Goal: Information Seeking & Learning: Check status

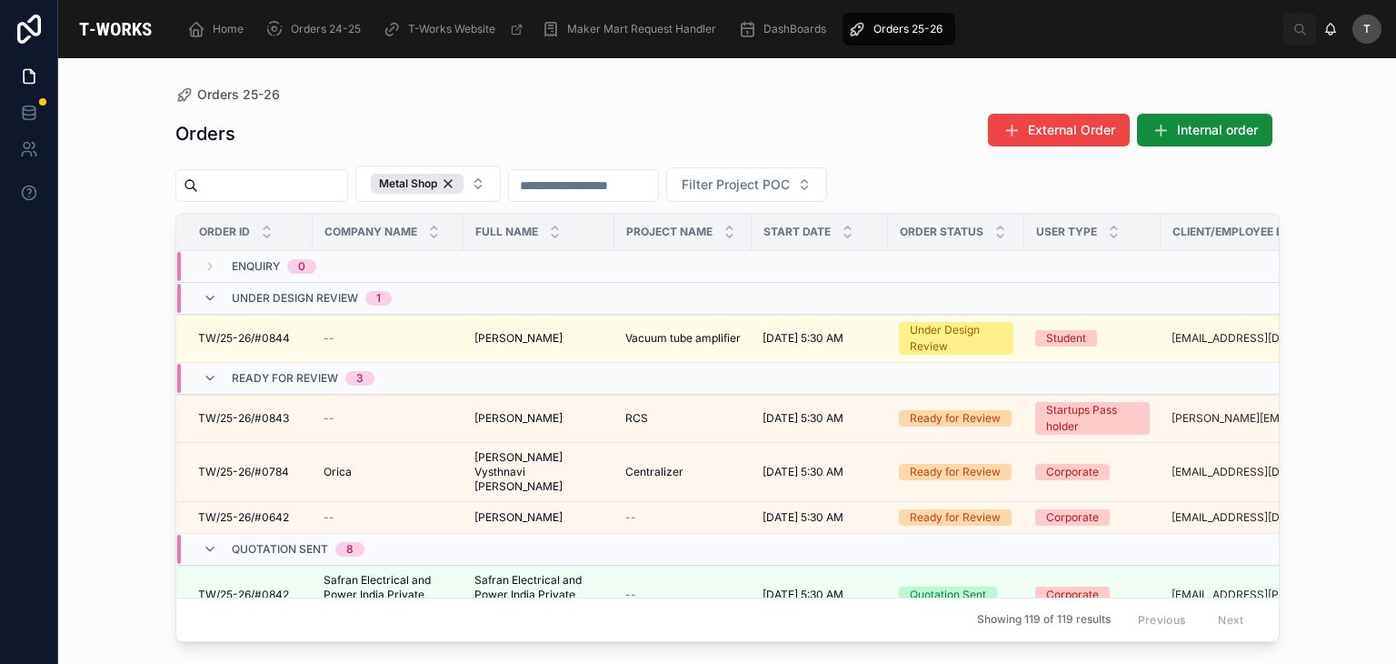
click at [1000, 183] on div "Metal Shop Filter Project POC" at bounding box center [727, 183] width 1104 height 36
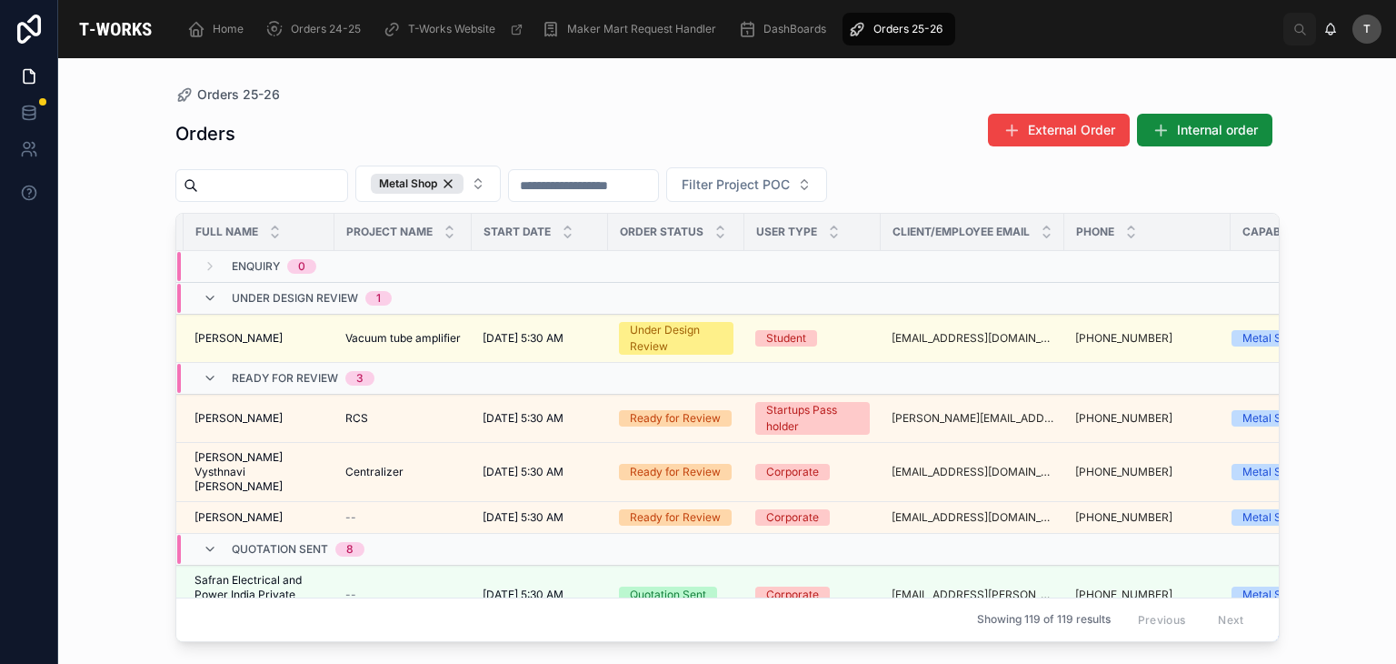
scroll to position [0, 385]
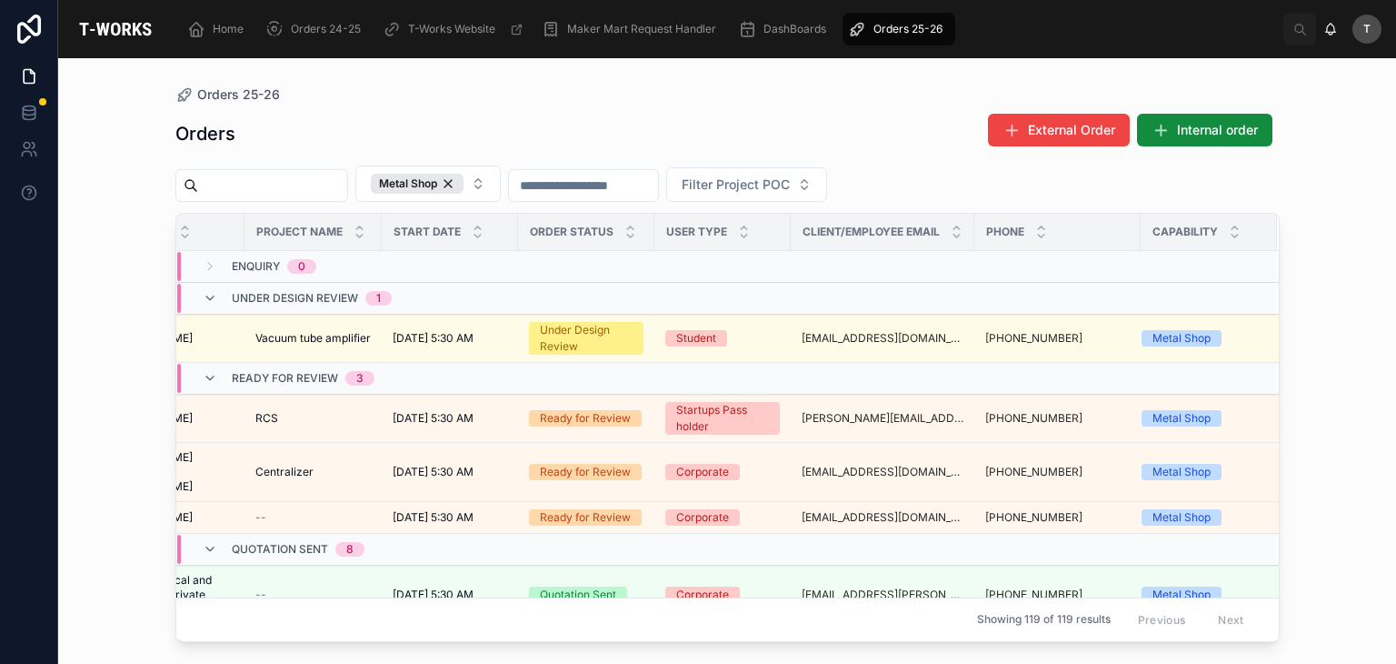
click at [802, 331] on link "sameer@pageacademy.com" at bounding box center [883, 338] width 162 height 15
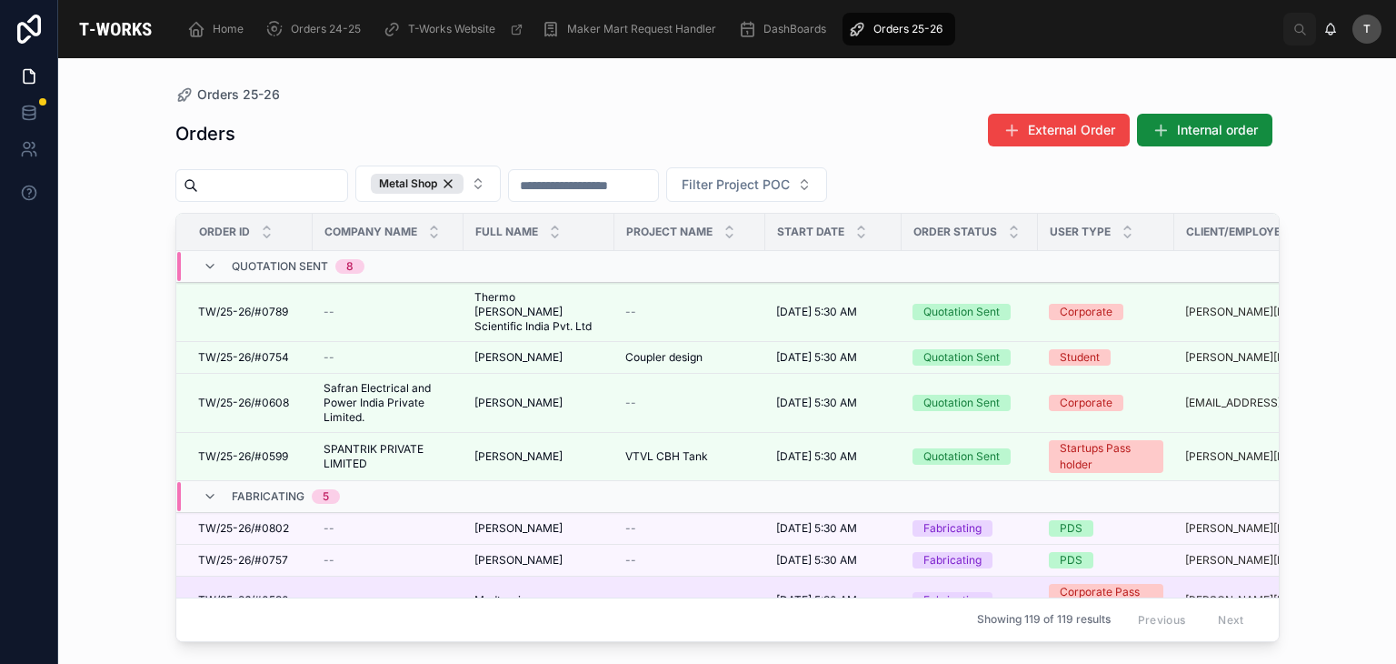
scroll to position [559, 0]
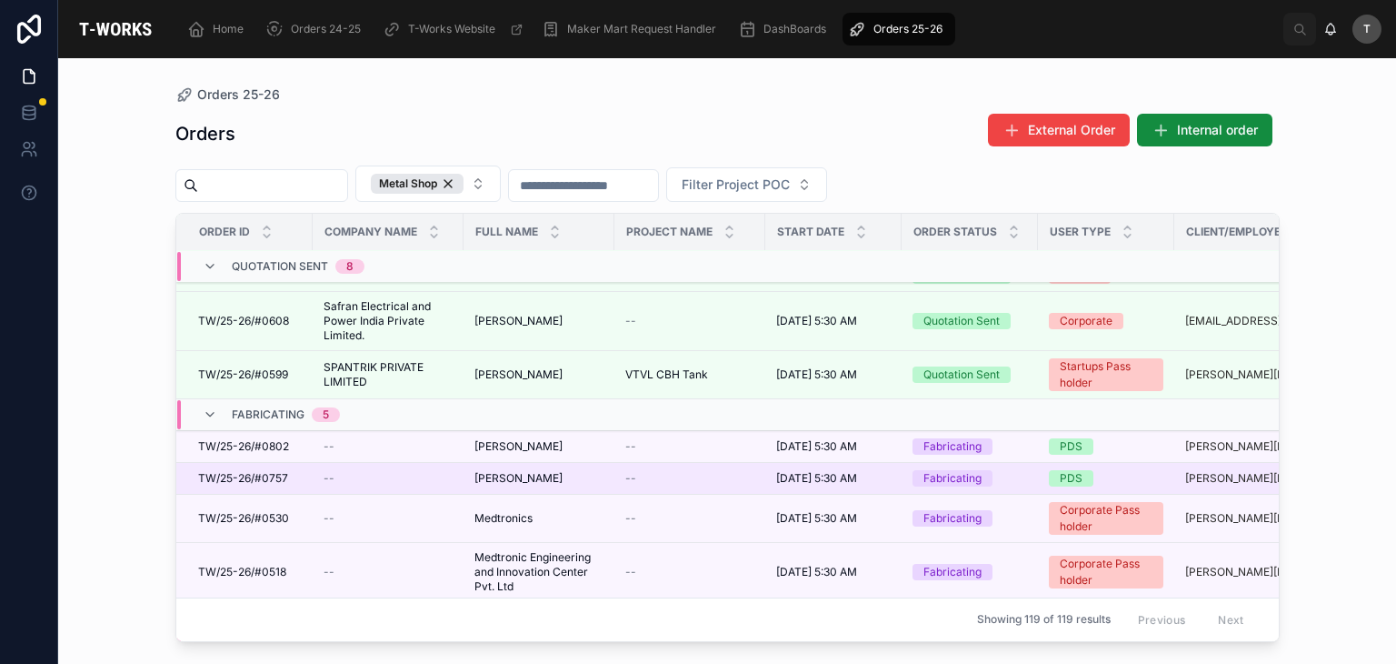
click at [511, 471] on span "[PERSON_NAME]" at bounding box center [518, 478] width 88 height 15
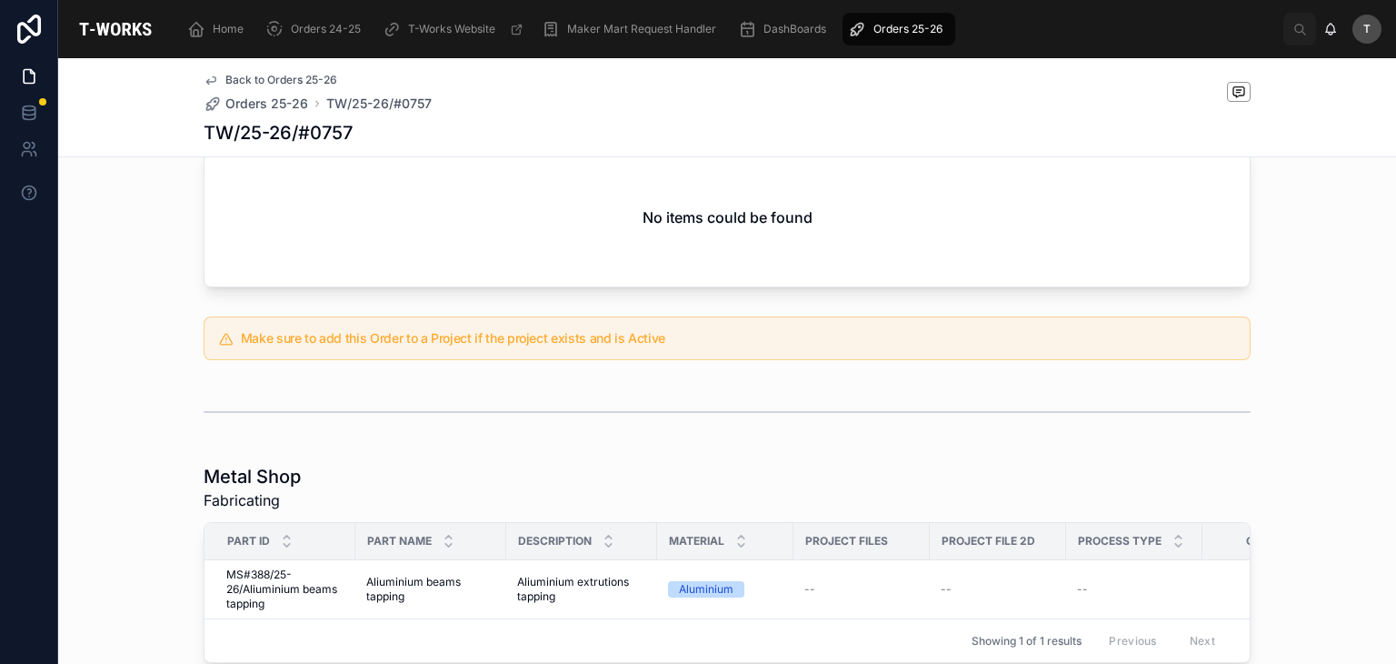
scroll to position [909, 0]
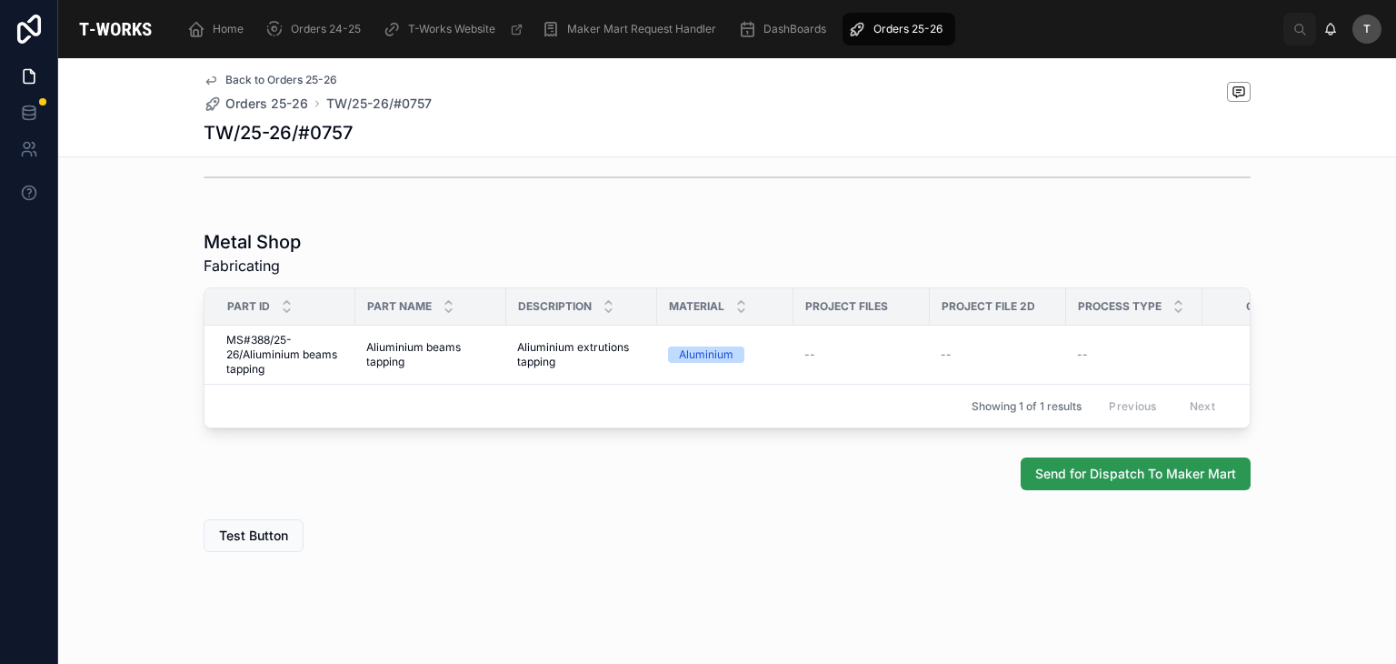
click at [1172, 483] on span "Send for Dispatch To Maker Mart" at bounding box center [1135, 473] width 201 height 18
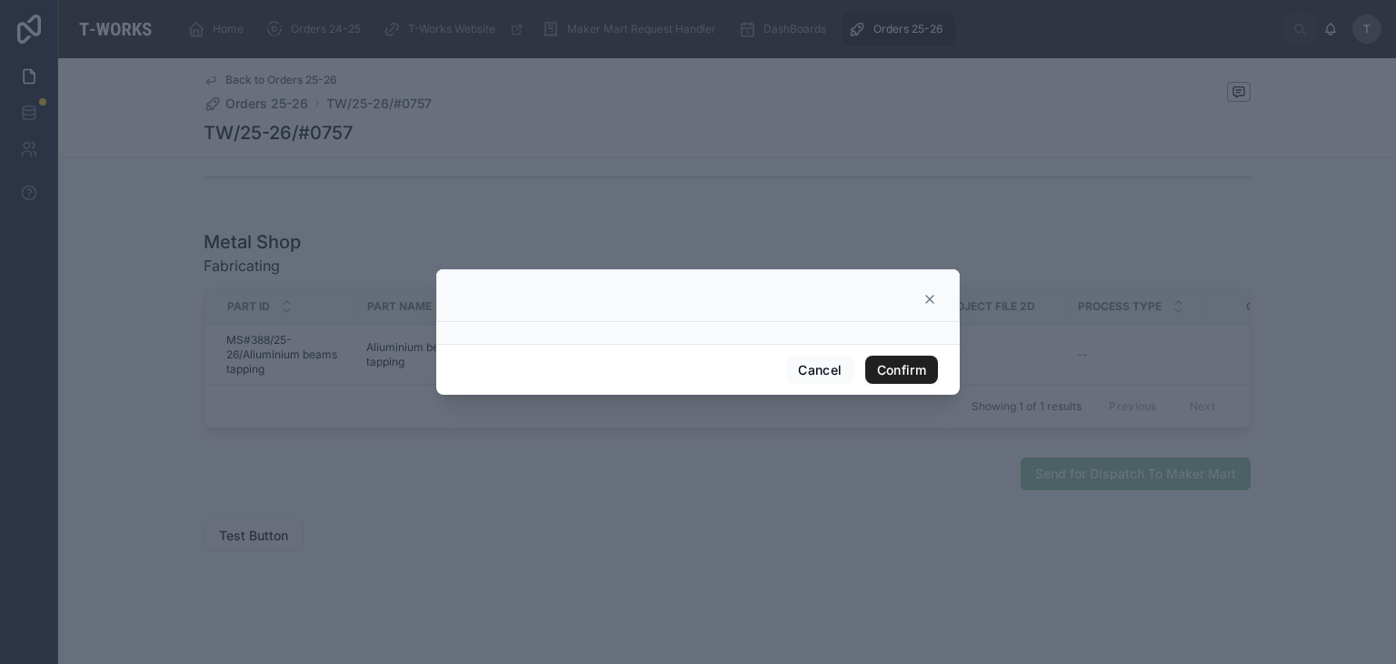
click at [919, 364] on button "Confirm" at bounding box center [901, 369] width 73 height 29
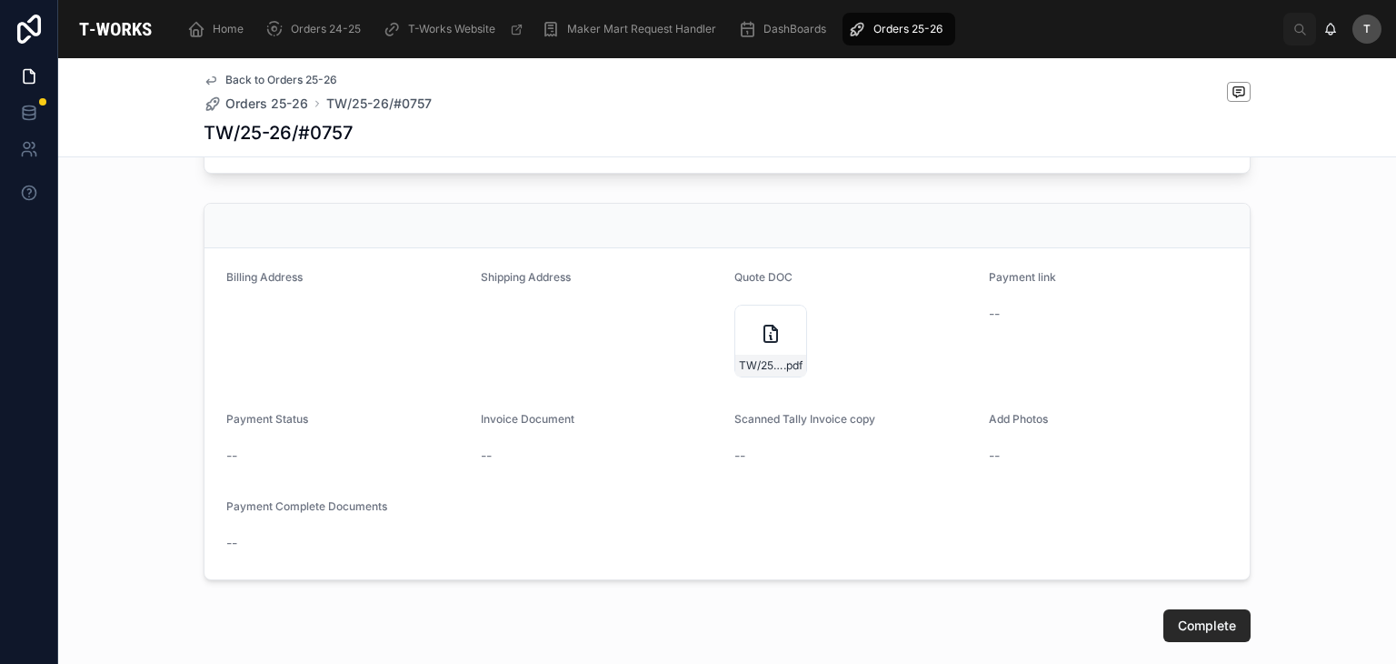
scroll to position [963, 0]
click at [763, 369] on span "TW/25-26/#0757" at bounding box center [761, 363] width 45 height 15
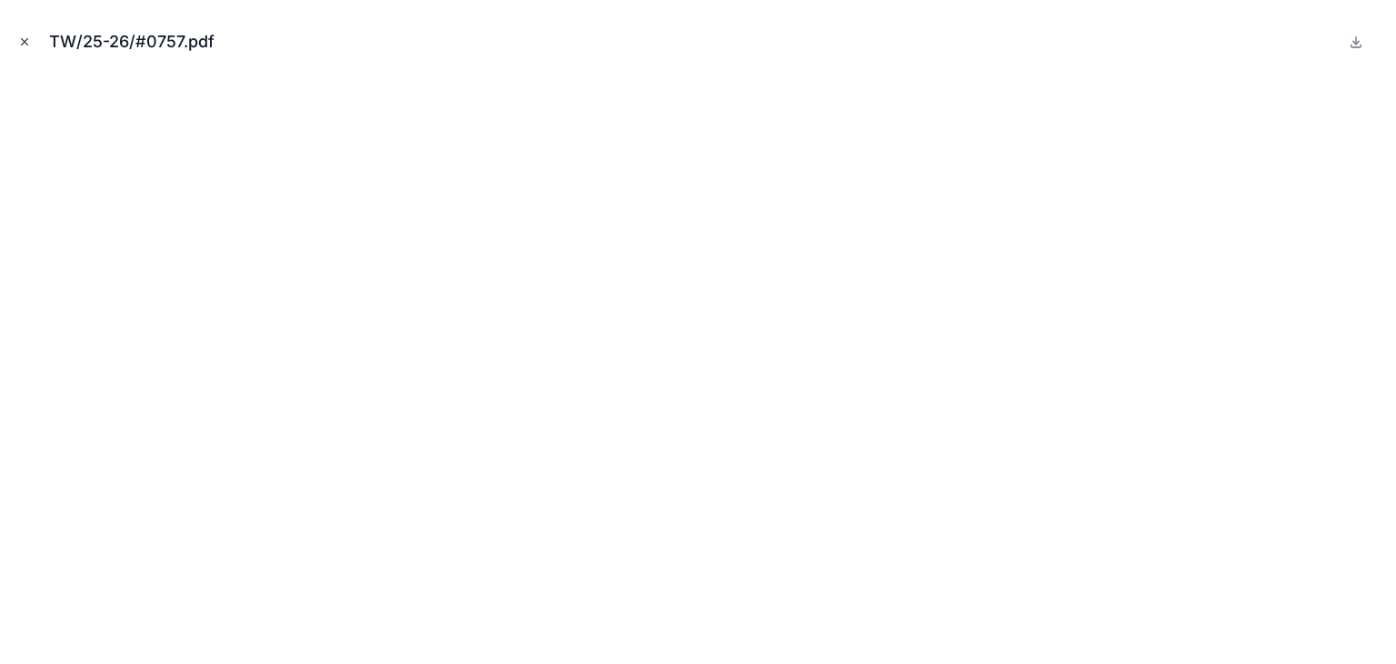
click at [24, 45] on icon "Close modal" at bounding box center [24, 41] width 13 height 13
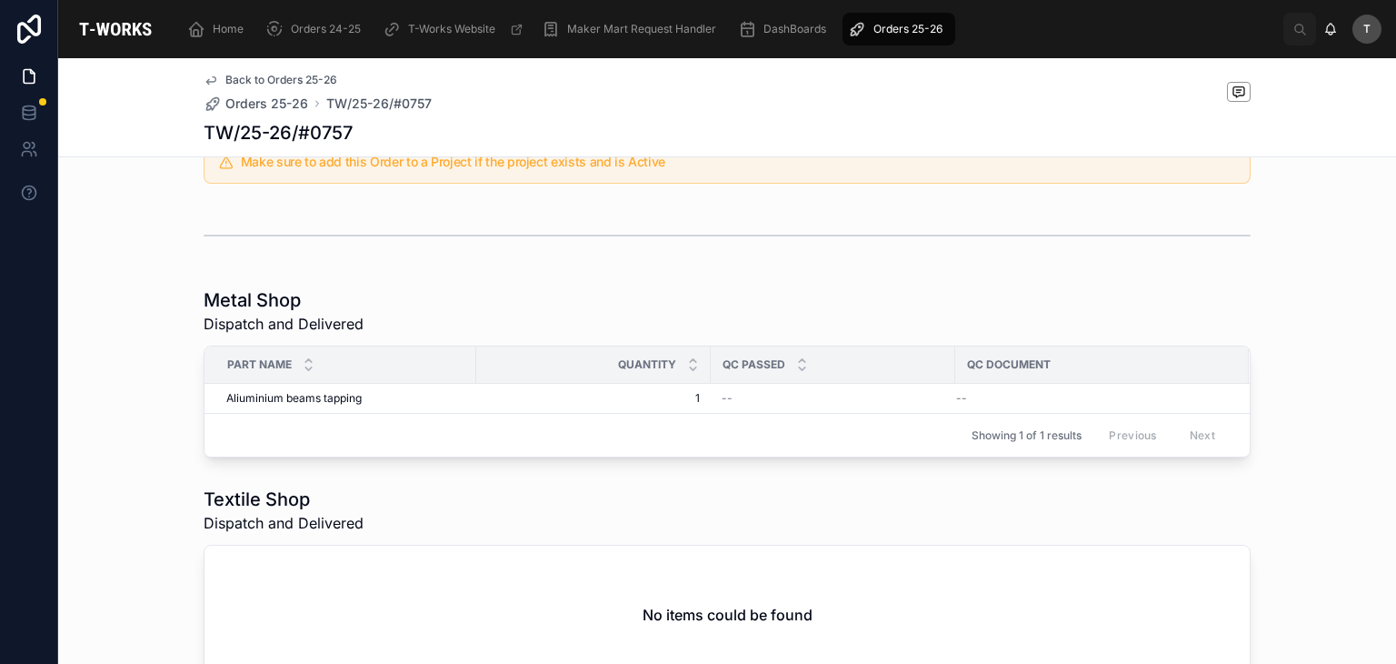
scroll to position [454, 0]
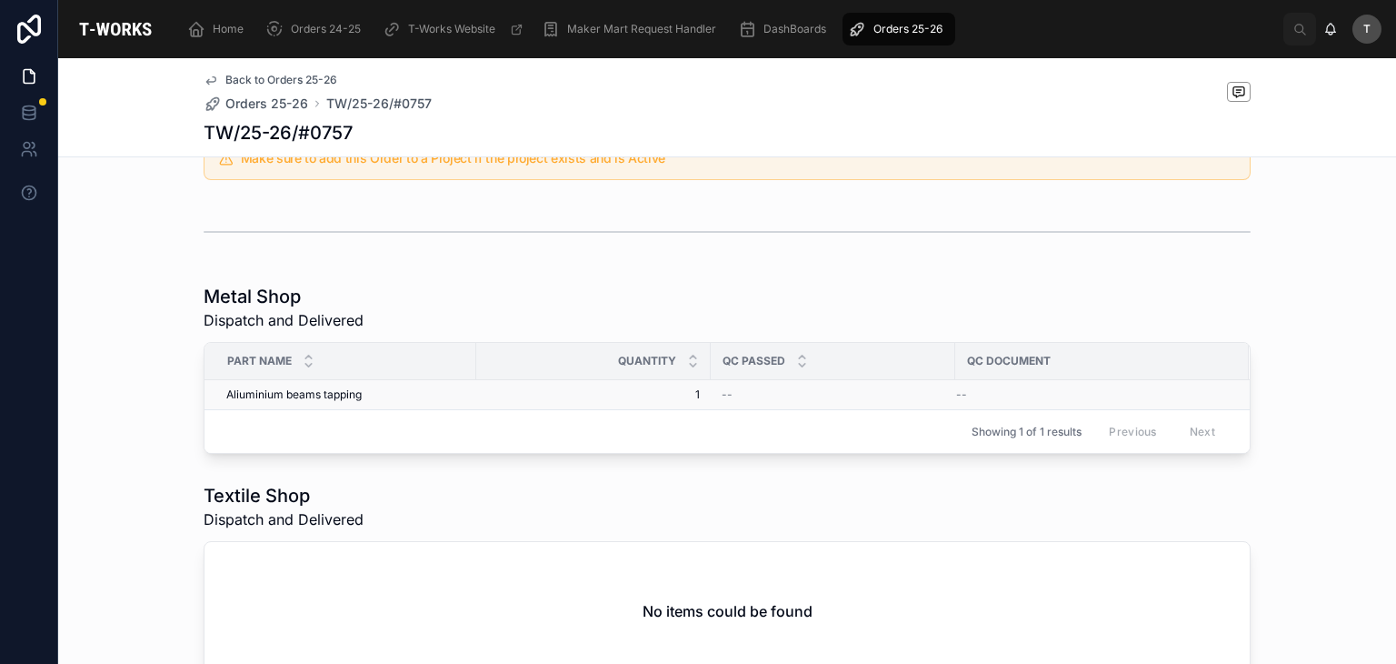
click at [1083, 394] on div "--" at bounding box center [1091, 394] width 271 height 15
click at [665, 392] on span "1" at bounding box center [593, 394] width 213 height 15
drag, startPoint x: 684, startPoint y: 387, endPoint x: 693, endPoint y: 394, distance: 10.4
click at [688, 391] on span "1" at bounding box center [593, 394] width 213 height 15
click at [688, 392] on span "1" at bounding box center [593, 394] width 213 height 15
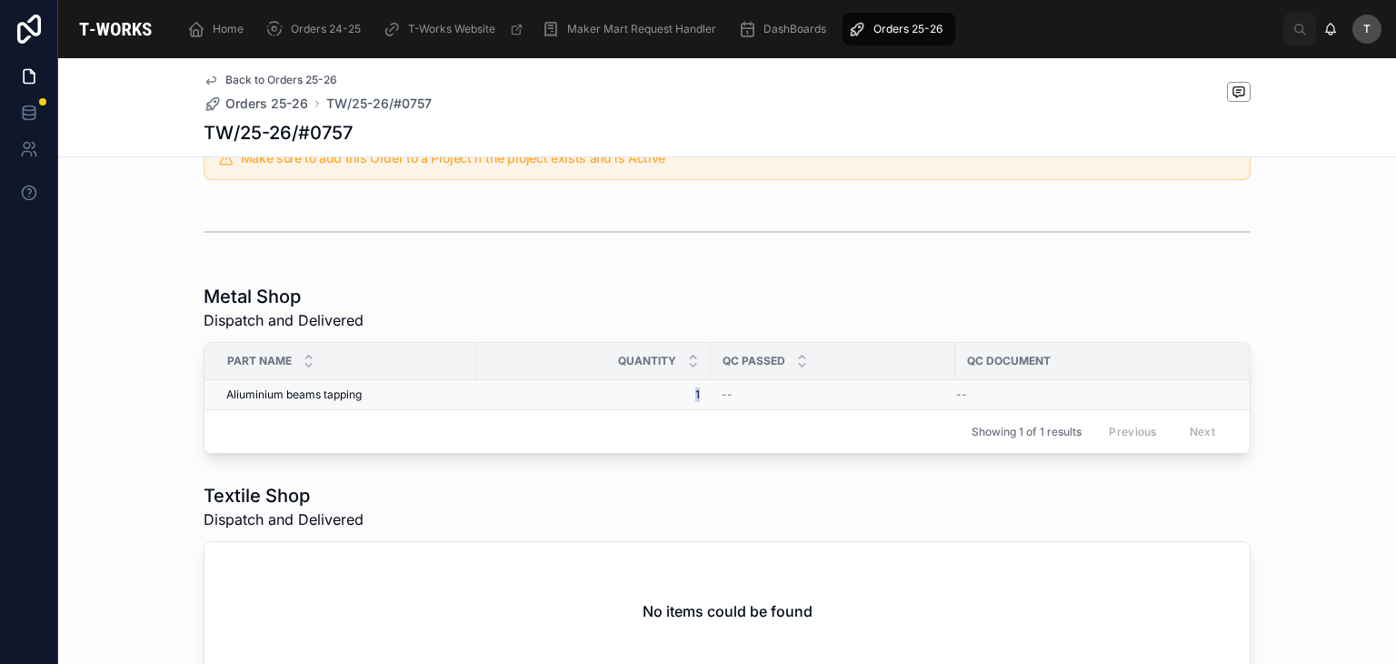
click at [688, 392] on span "1" at bounding box center [593, 394] width 213 height 15
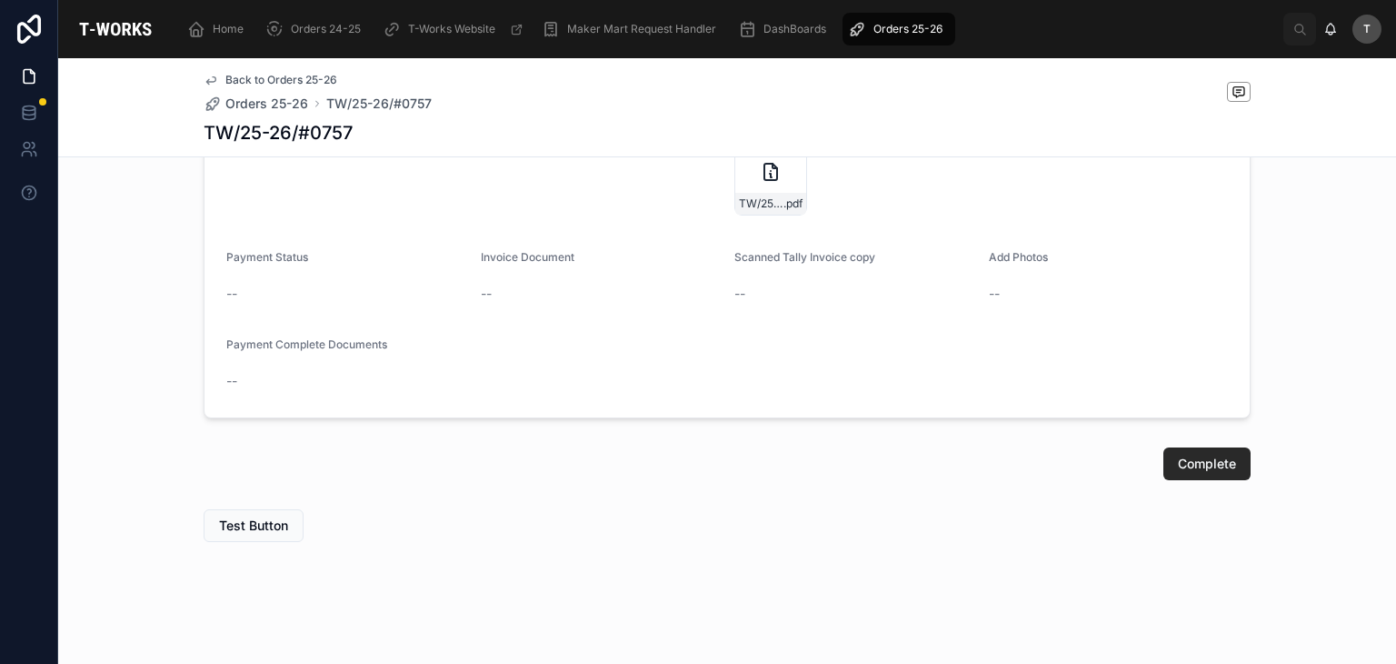
scroll to position [1134, 0]
click at [739, 199] on span "TW/25-26/#0757" at bounding box center [761, 202] width 45 height 15
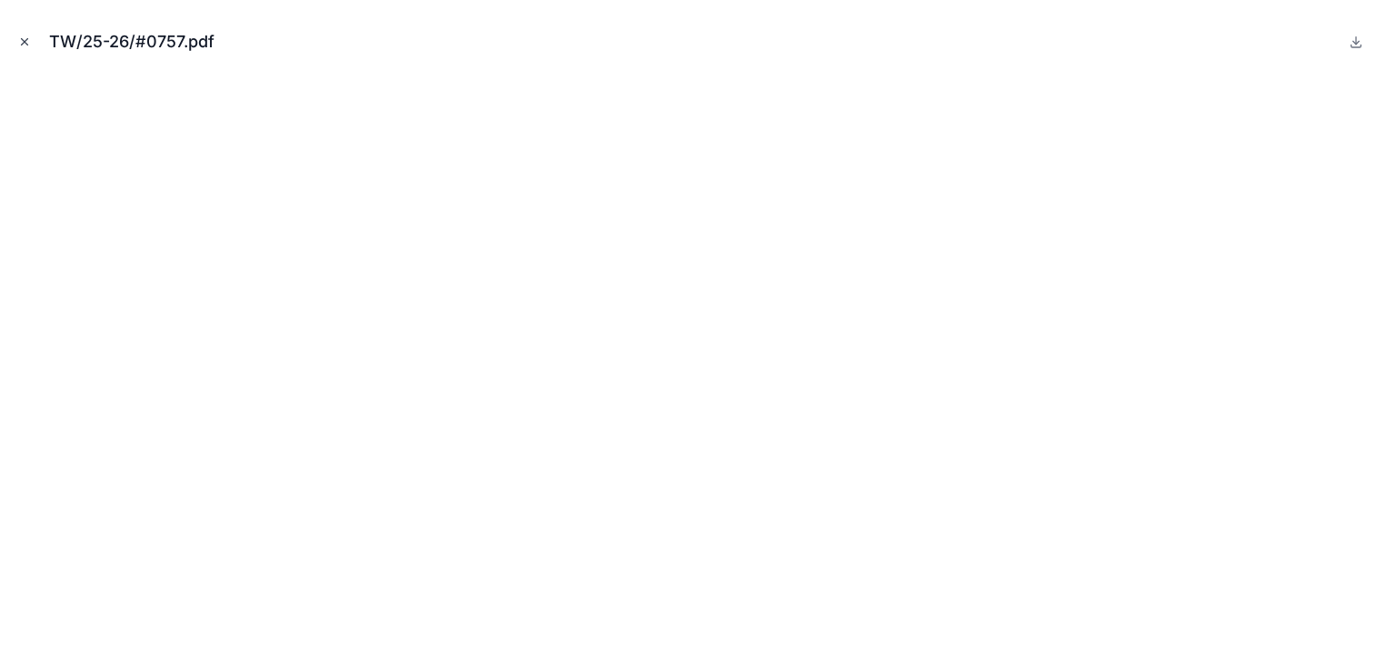
click at [22, 39] on icon "Close modal" at bounding box center [25, 42] width 6 height 6
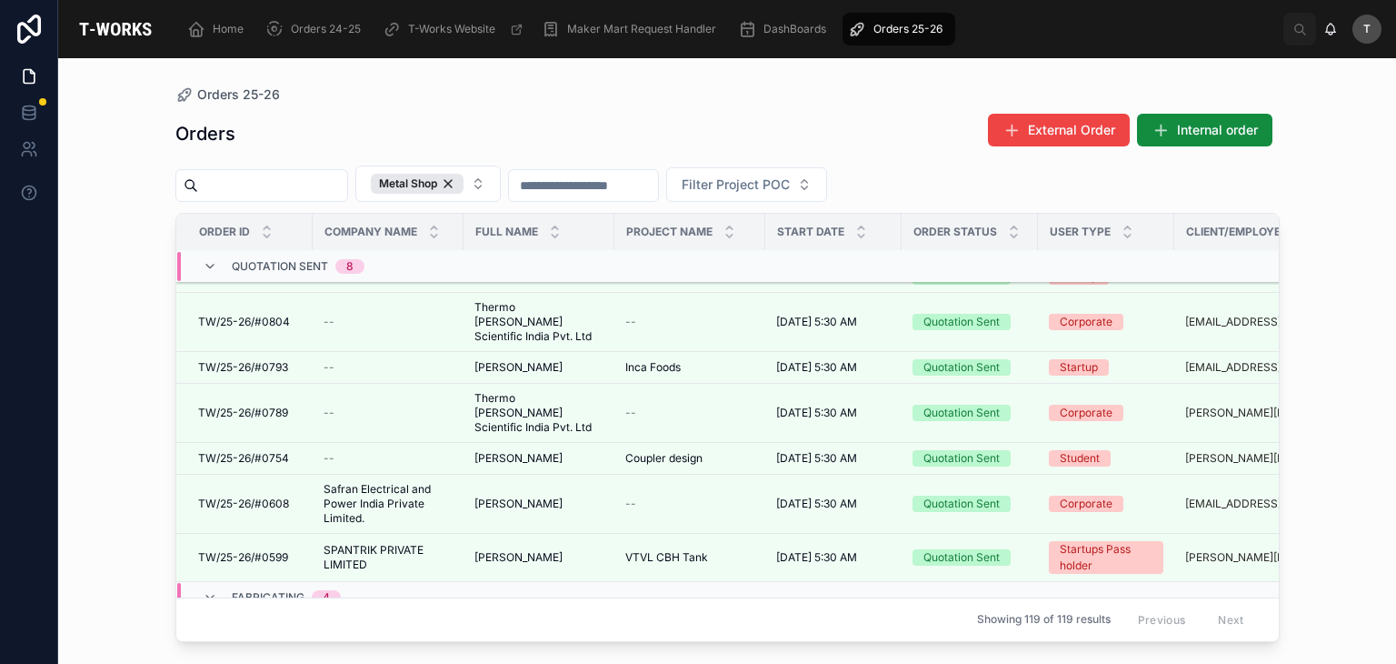
scroll to position [364, 0]
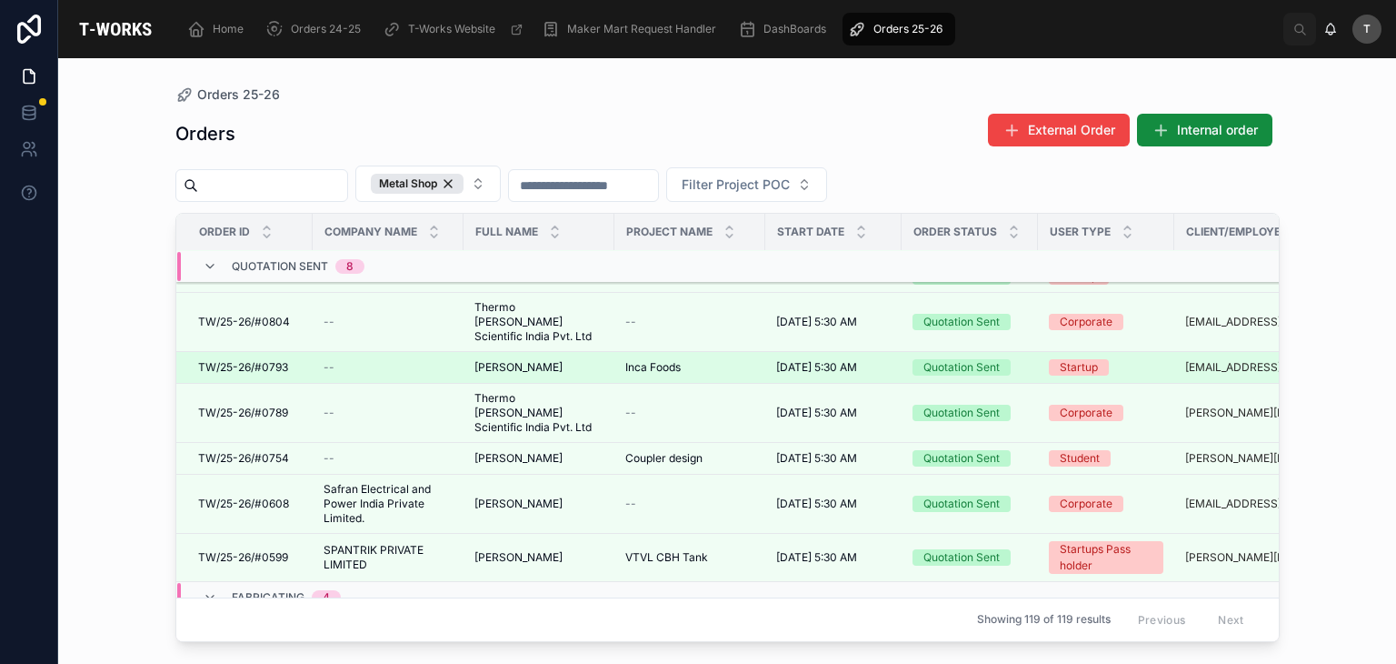
click at [534, 360] on span "[PERSON_NAME]" at bounding box center [518, 367] width 88 height 15
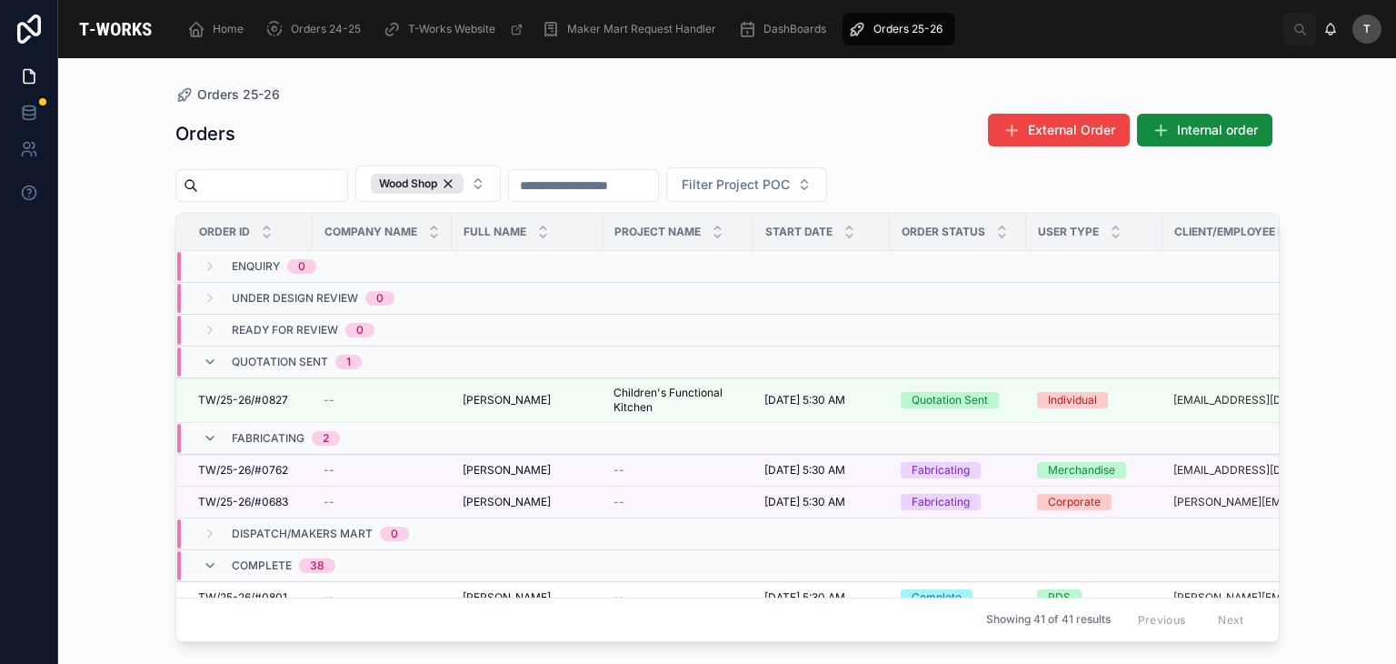
click at [698, 110] on div "Orders External Order Internal order Wood Shop Filter Project POC Order ID Comp…" at bounding box center [727, 372] width 1104 height 540
click at [886, 110] on div "Orders External Order Internal order Wood Shop Filter Project POC Order ID Comp…" at bounding box center [727, 372] width 1104 height 540
click at [1007, 67] on div "Orders 25-26 Orders External Order Internal order Wood Shop Filter Project POC …" at bounding box center [727, 350] width 1163 height 584
click at [1325, 548] on div "Orders 25-26 Orders External Order Internal order Wood Shop Filter Project POC …" at bounding box center [727, 360] width 1338 height 605
click at [1324, 466] on div "Orders 25-26 Orders External Order Internal order Wood Shop Filter Project POC …" at bounding box center [727, 360] width 1338 height 605
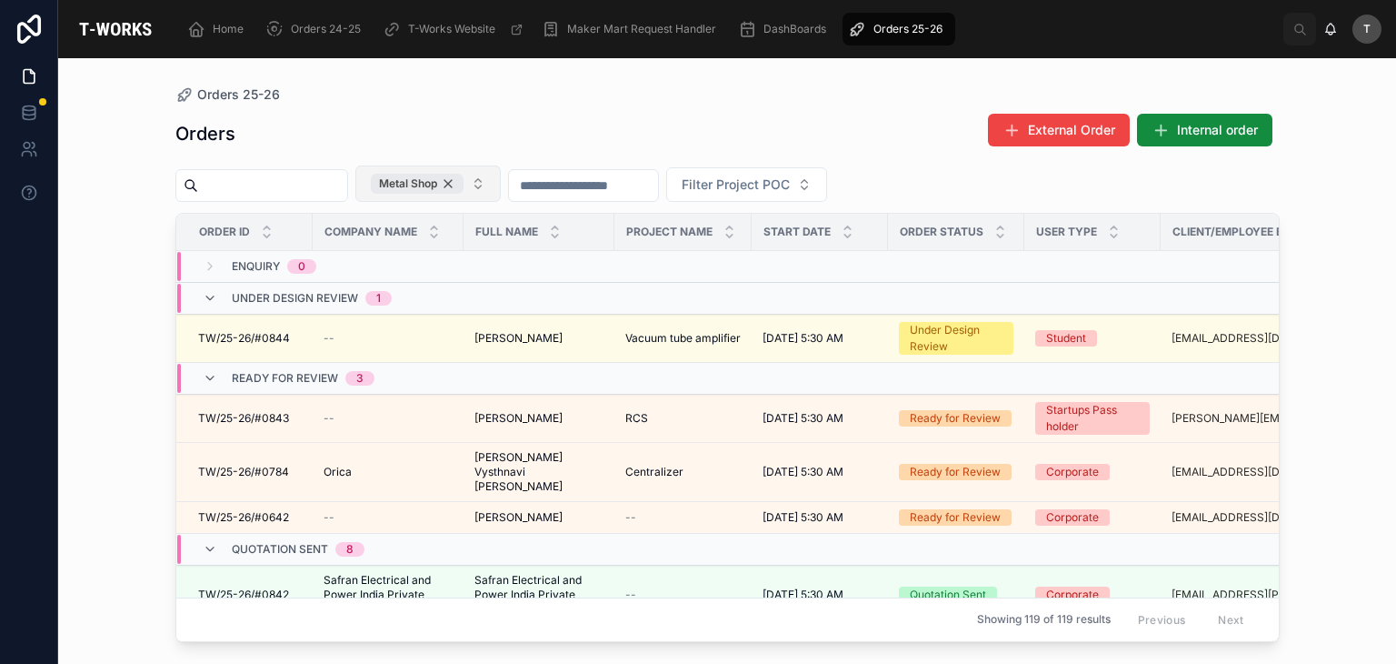
click at [464, 180] on div "Metal Shop" at bounding box center [417, 184] width 93 height 20
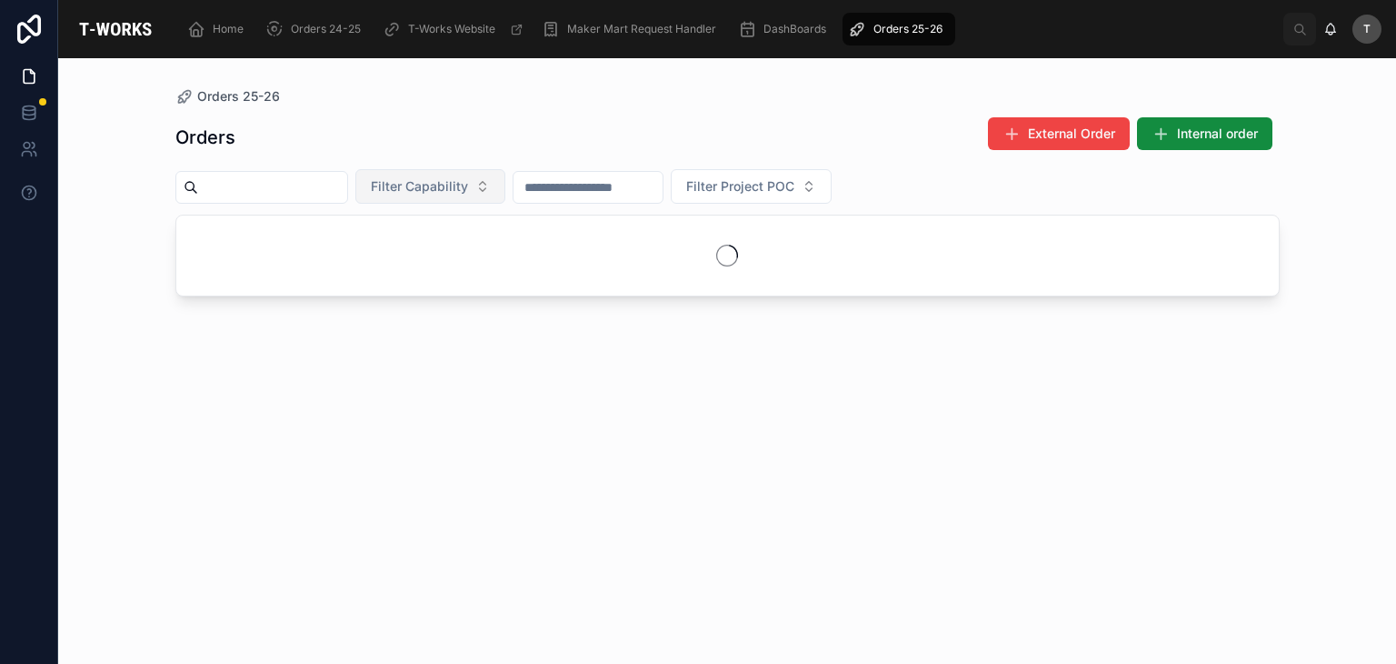
click at [468, 181] on span "Filter Capability" at bounding box center [419, 186] width 97 height 18
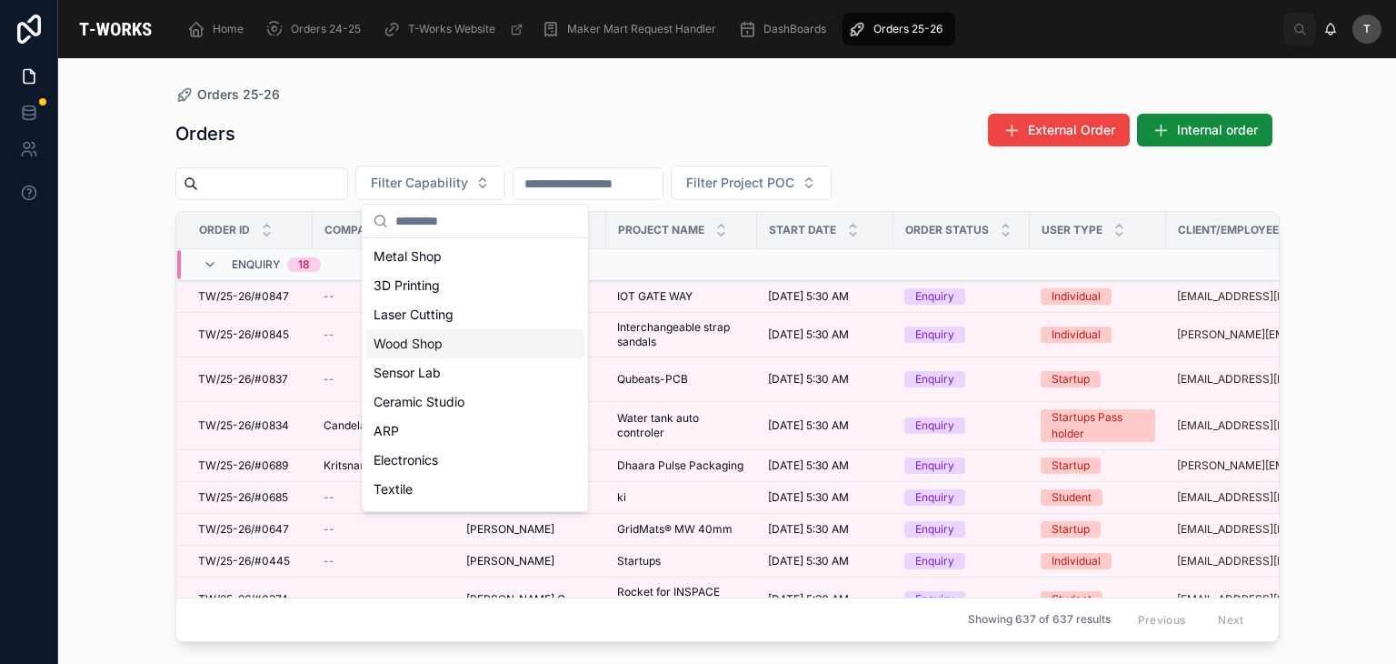
click at [414, 350] on div "Wood Shop" at bounding box center [475, 343] width 218 height 29
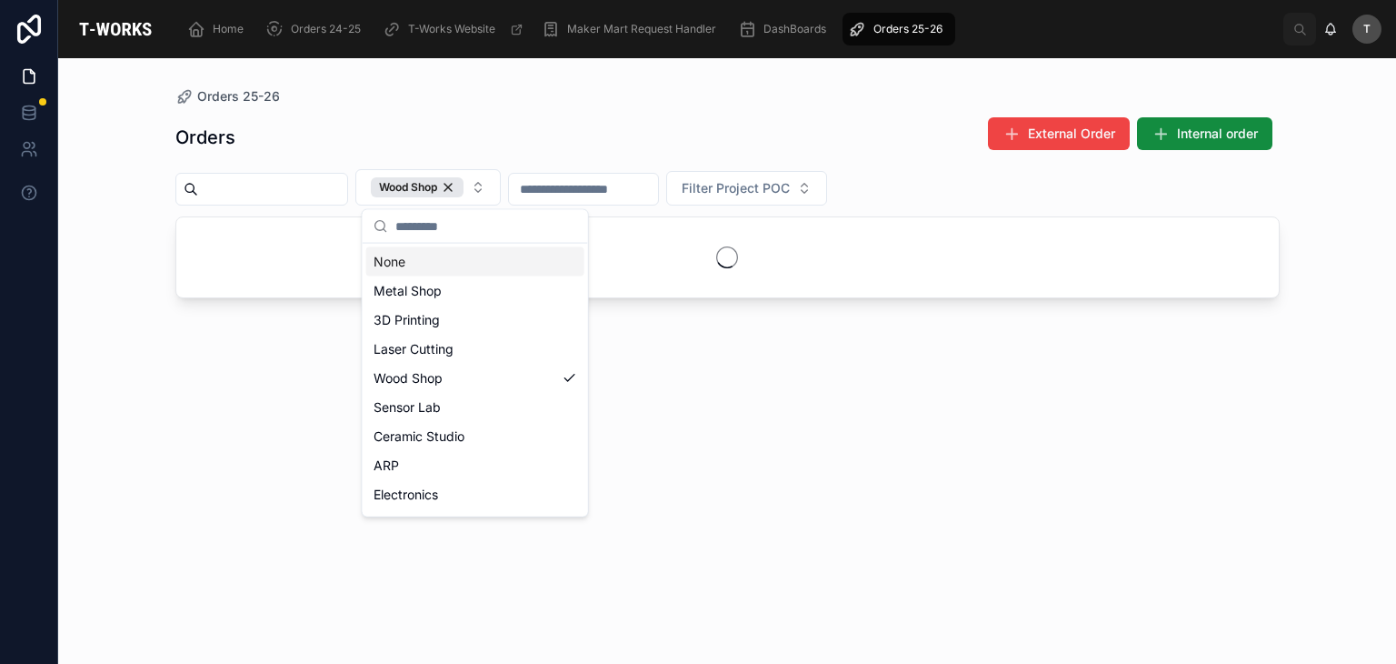
click at [487, 58] on div "Orders 25-26 Orders External Order Internal order Wood Shop Filter Project POC" at bounding box center [727, 350] width 1163 height 584
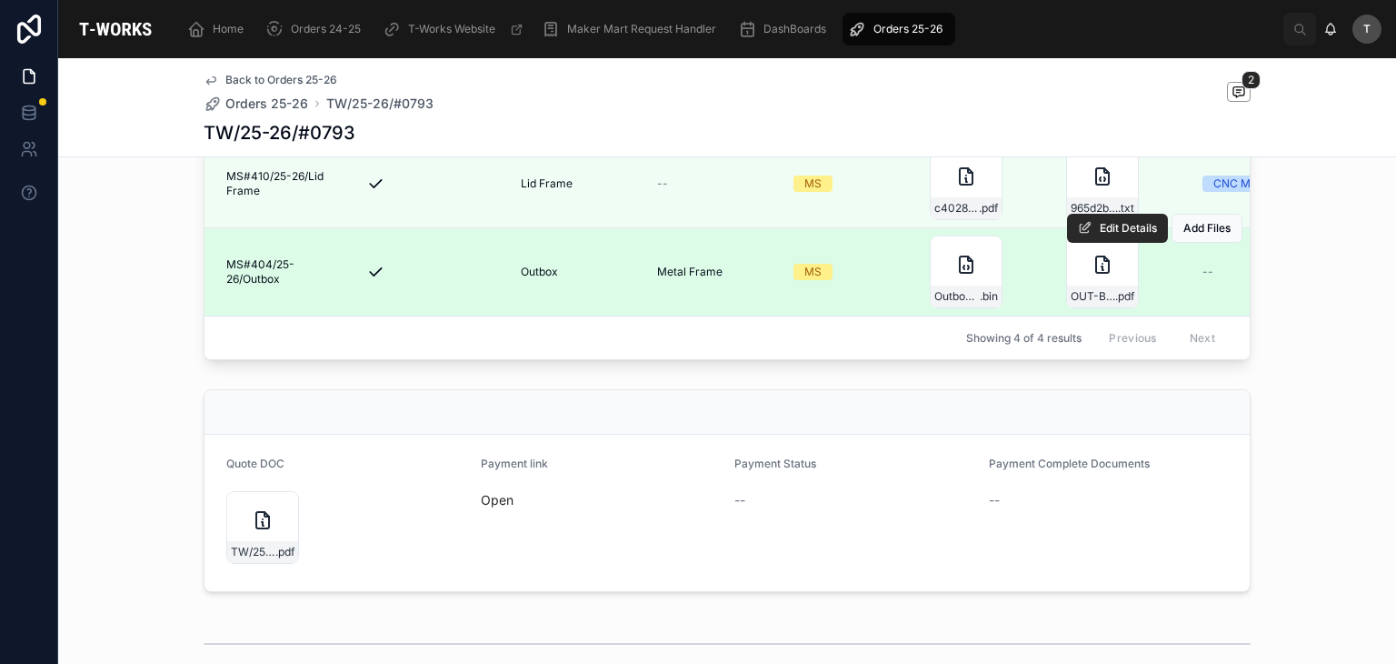
scroll to position [818, 0]
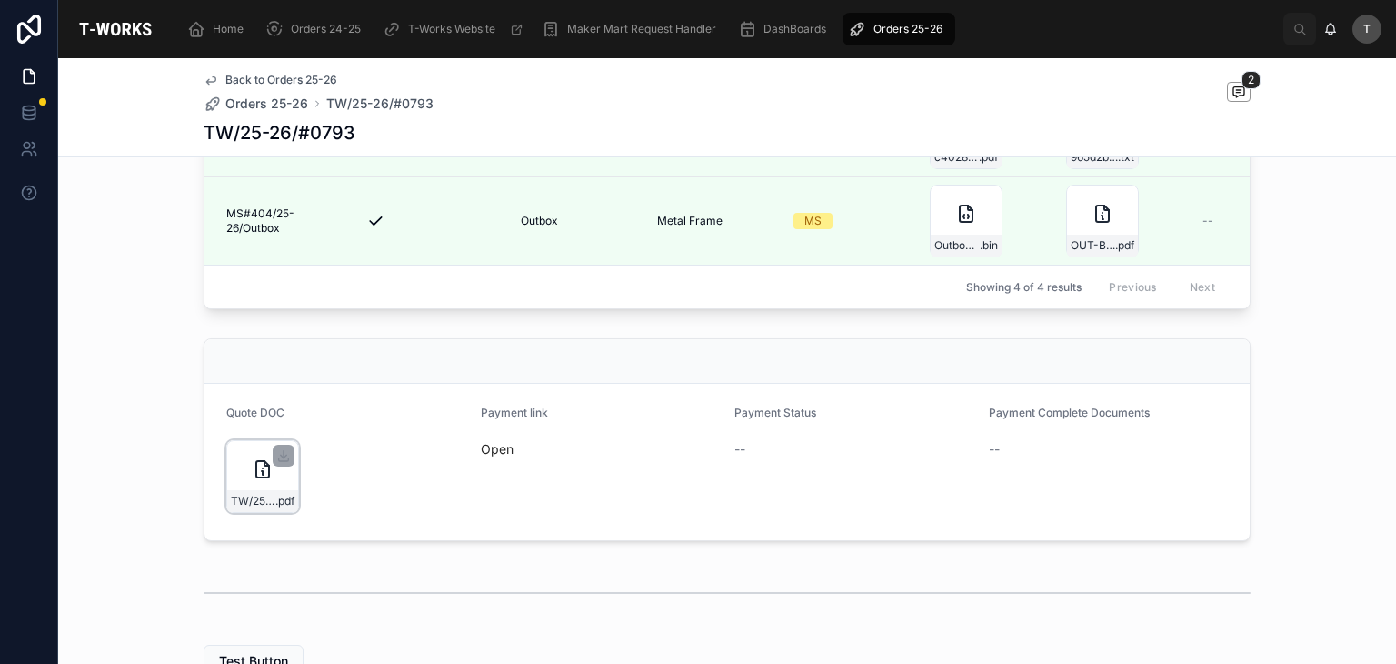
click at [273, 512] on div "TW/25-26/#0793 .pdf" at bounding box center [262, 501] width 71 height 22
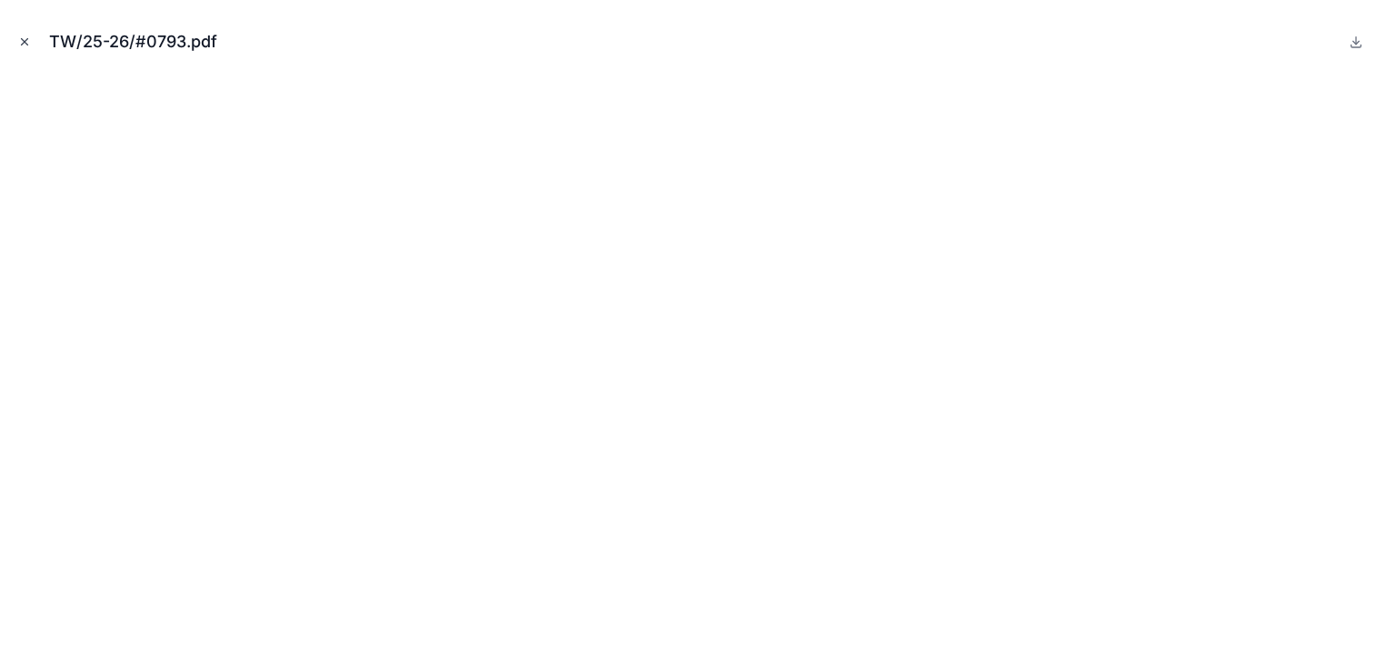
click at [27, 41] on icon "Close modal" at bounding box center [24, 41] width 13 height 13
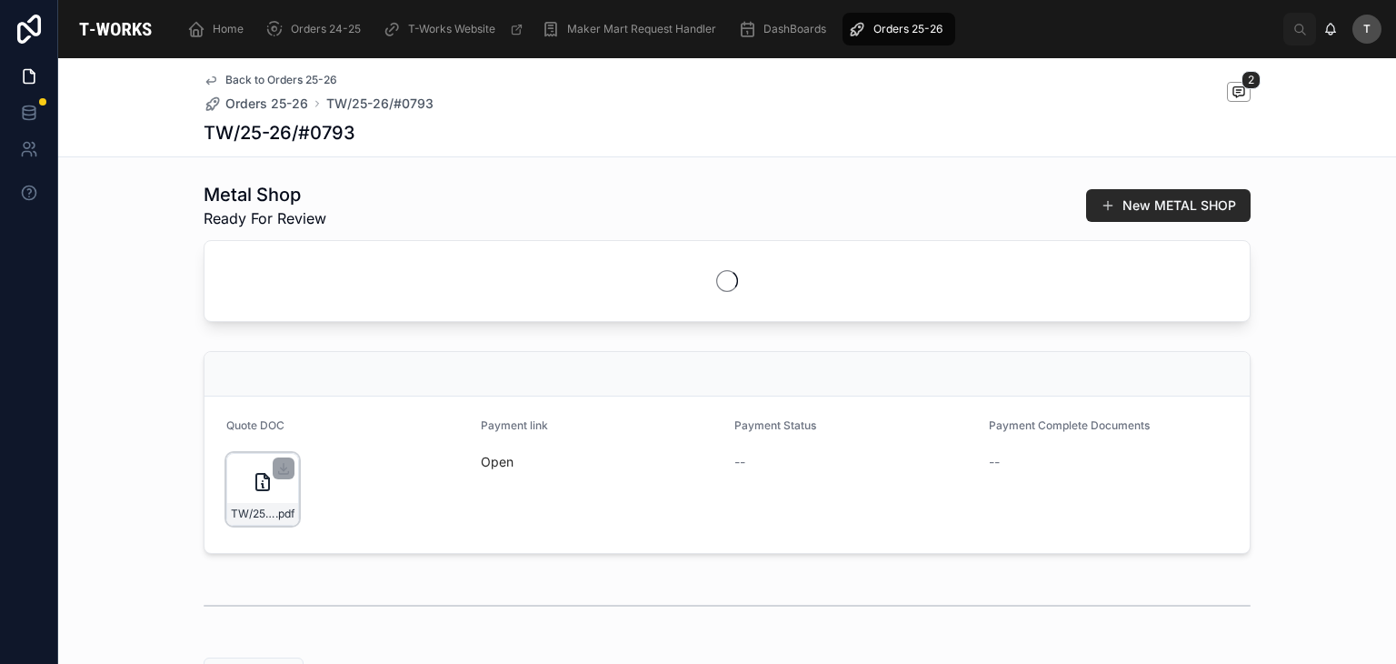
scroll to position [454, 0]
click at [258, 517] on span "TW/25-26/#0793" at bounding box center [253, 511] width 45 height 15
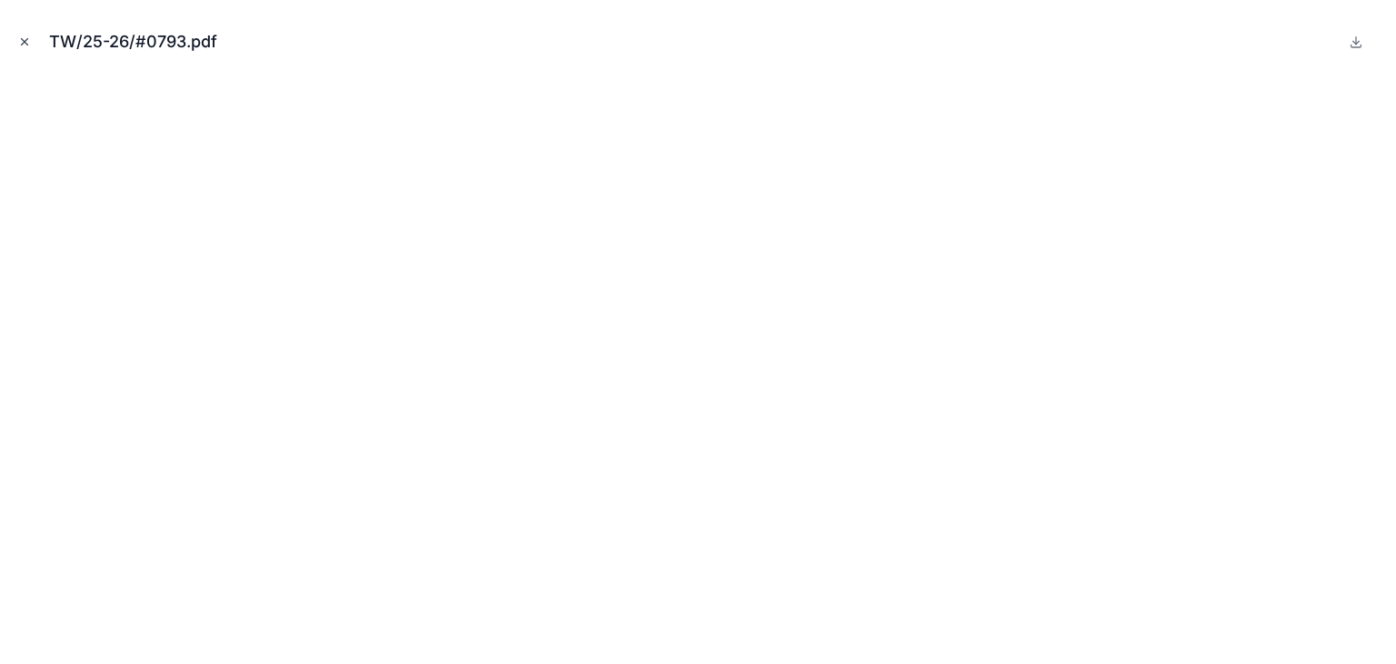
click at [31, 40] on button "Close modal" at bounding box center [25, 42] width 20 height 20
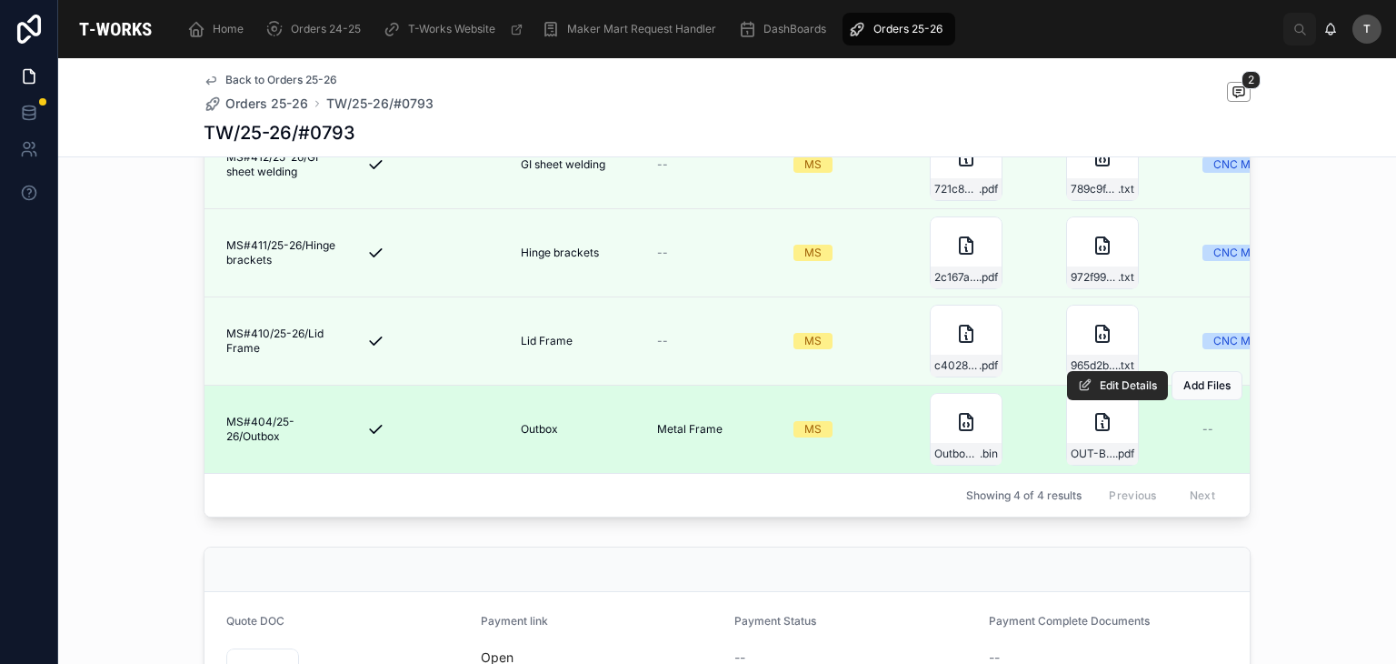
scroll to position [909, 0]
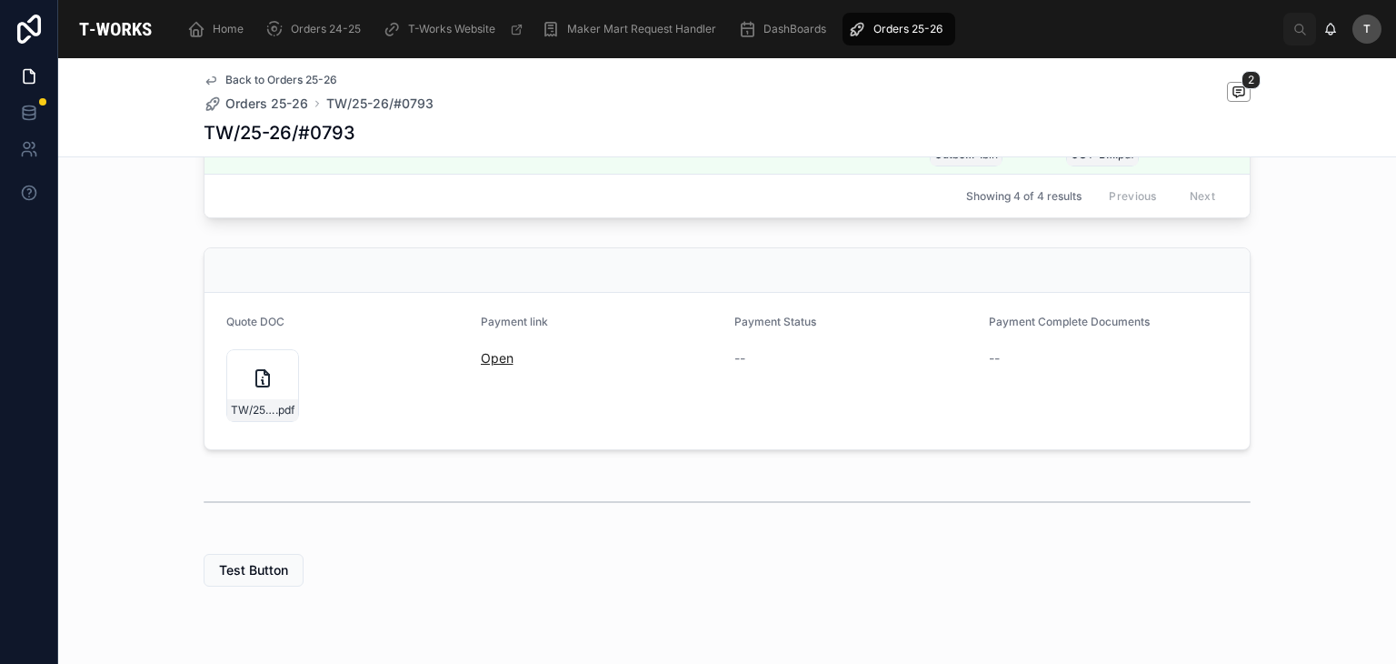
click at [489, 365] on link "Open" at bounding box center [497, 357] width 33 height 15
click at [495, 365] on link "Open" at bounding box center [497, 357] width 33 height 15
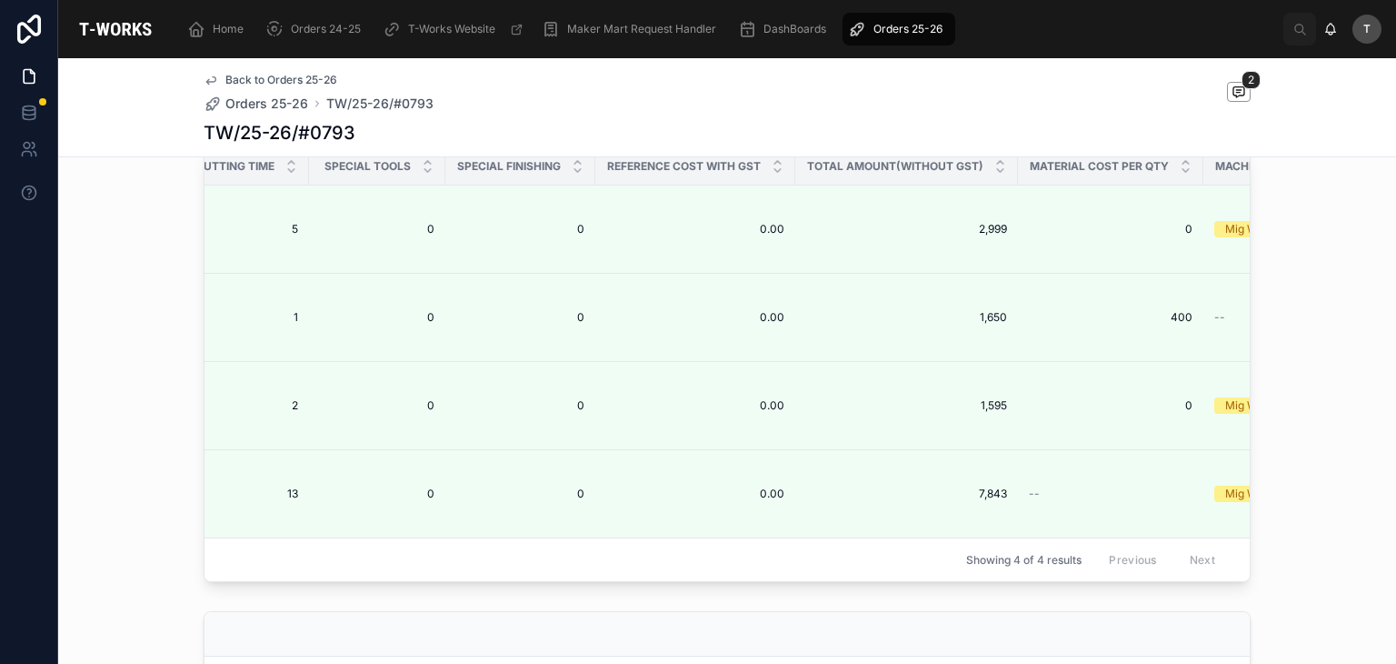
scroll to position [978, 0]
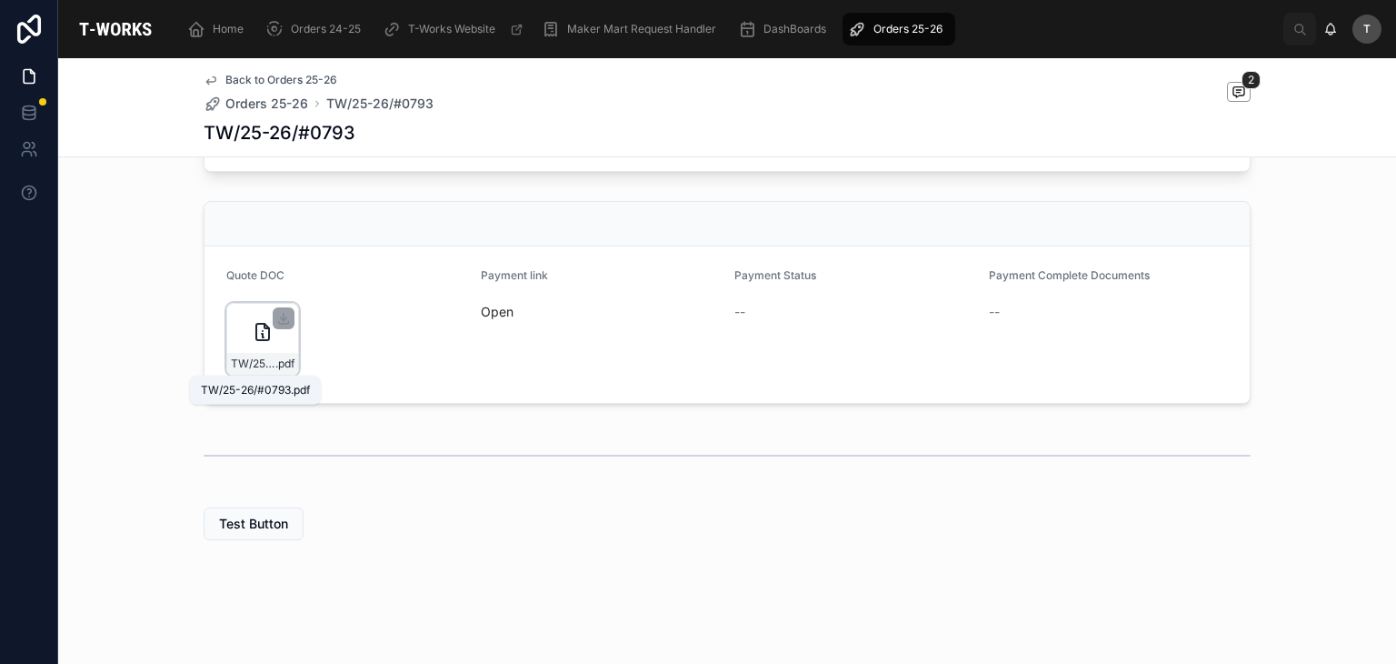
click at [265, 363] on span "TW/25-26/#0793" at bounding box center [253, 363] width 45 height 15
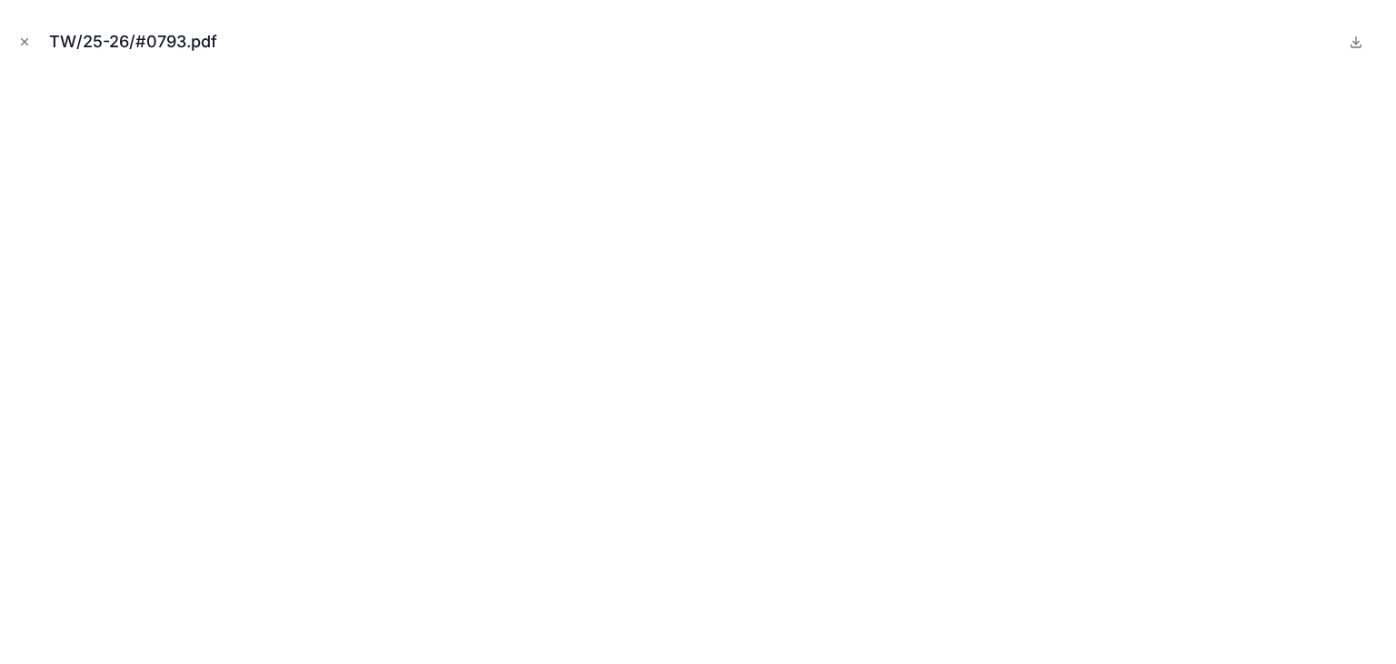
click at [24, 37] on button "Close modal" at bounding box center [25, 42] width 20 height 20
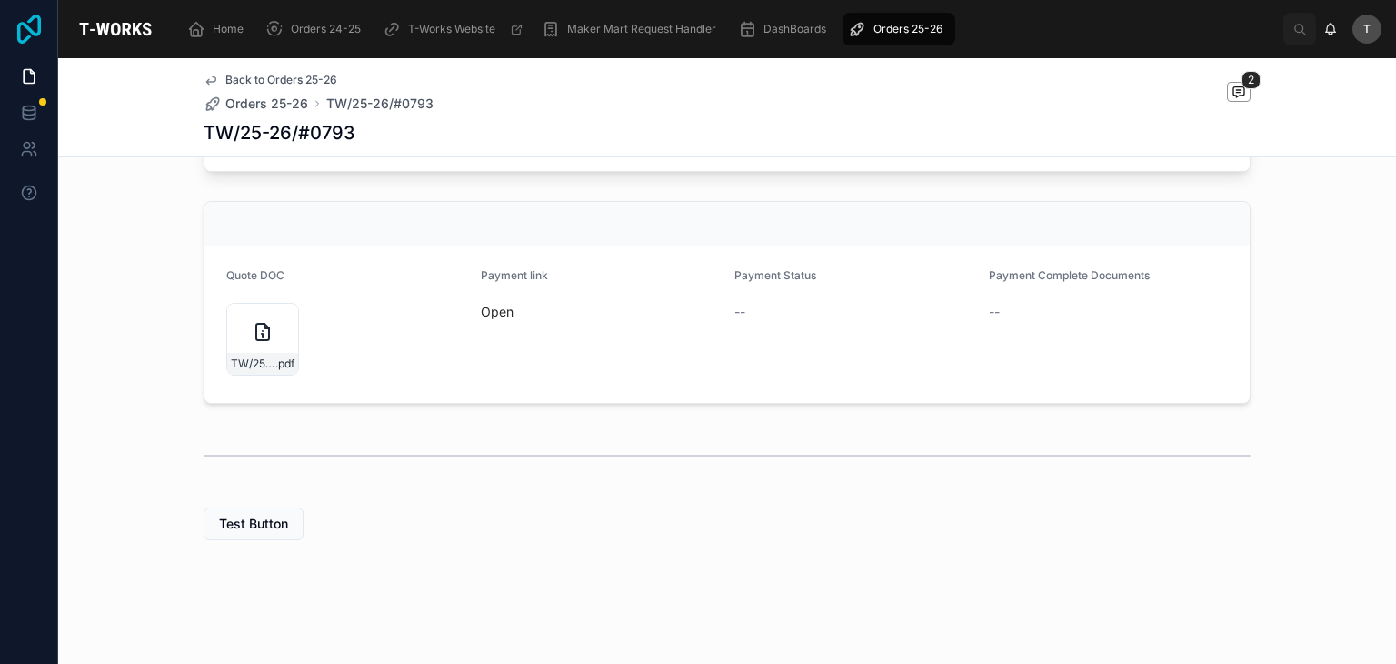
click at [20, 39] on icon at bounding box center [29, 29] width 36 height 29
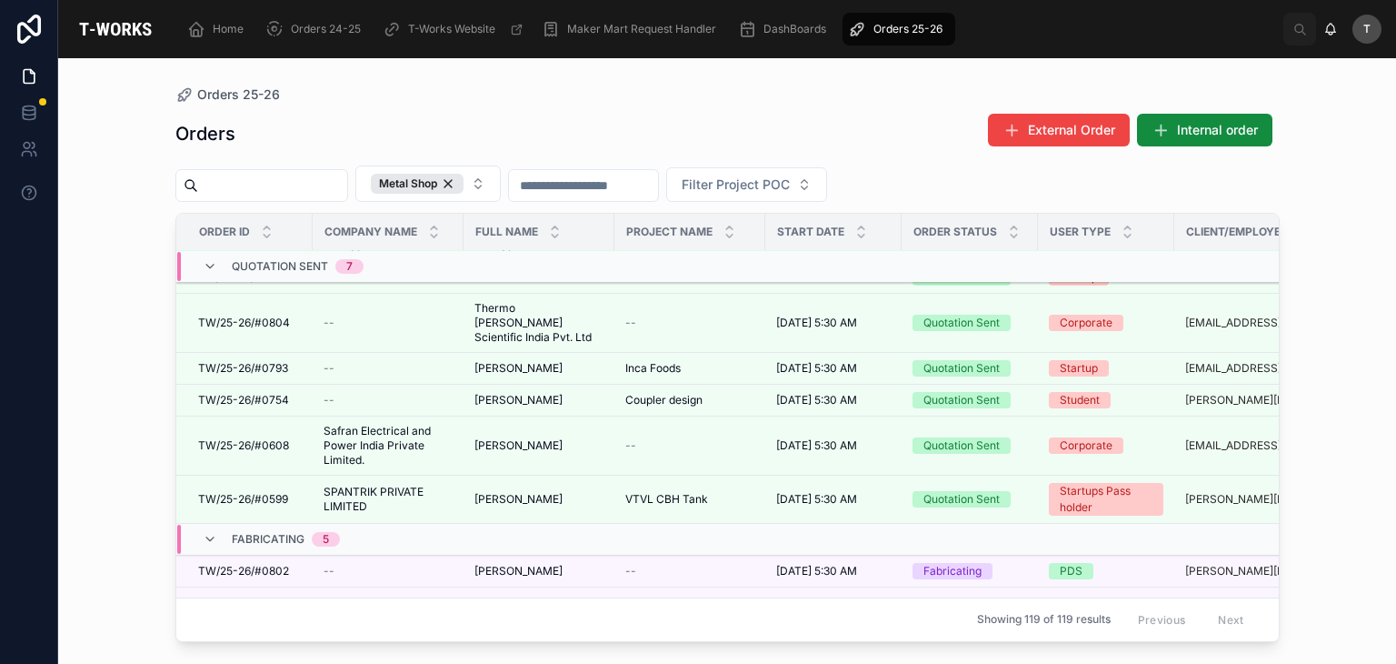
scroll to position [364, 0]
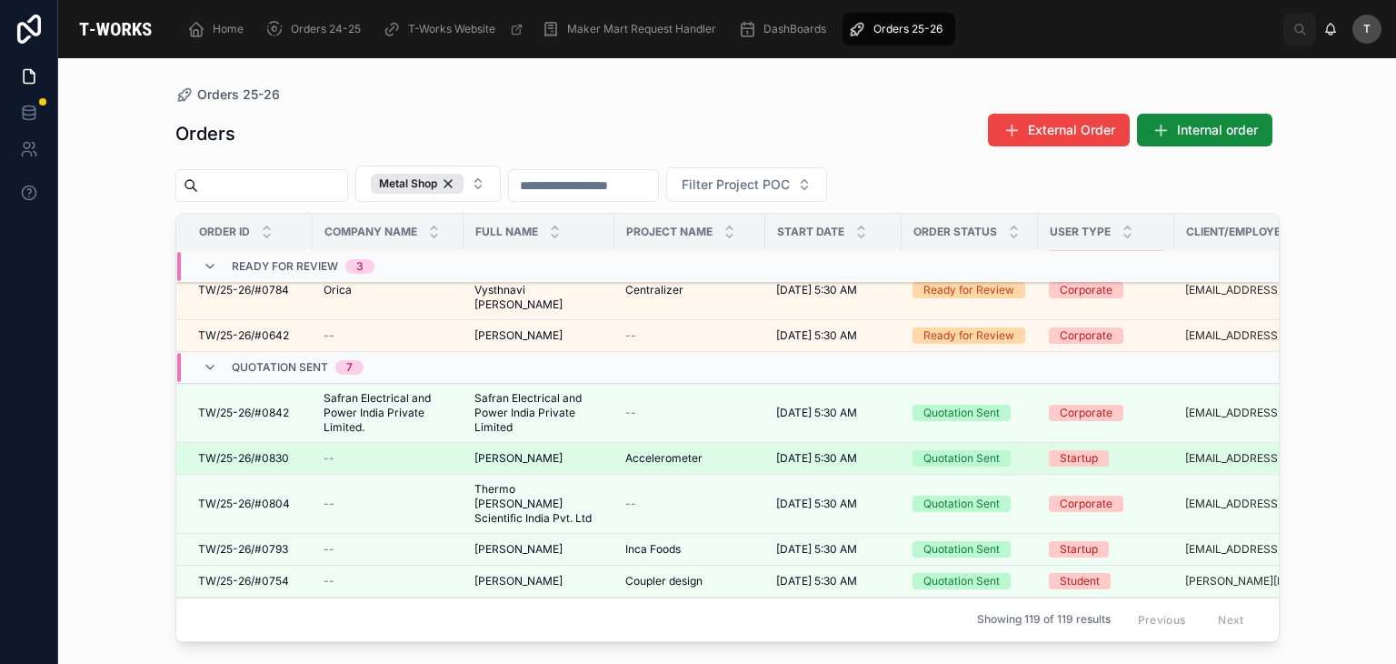
scroll to position [273, 0]
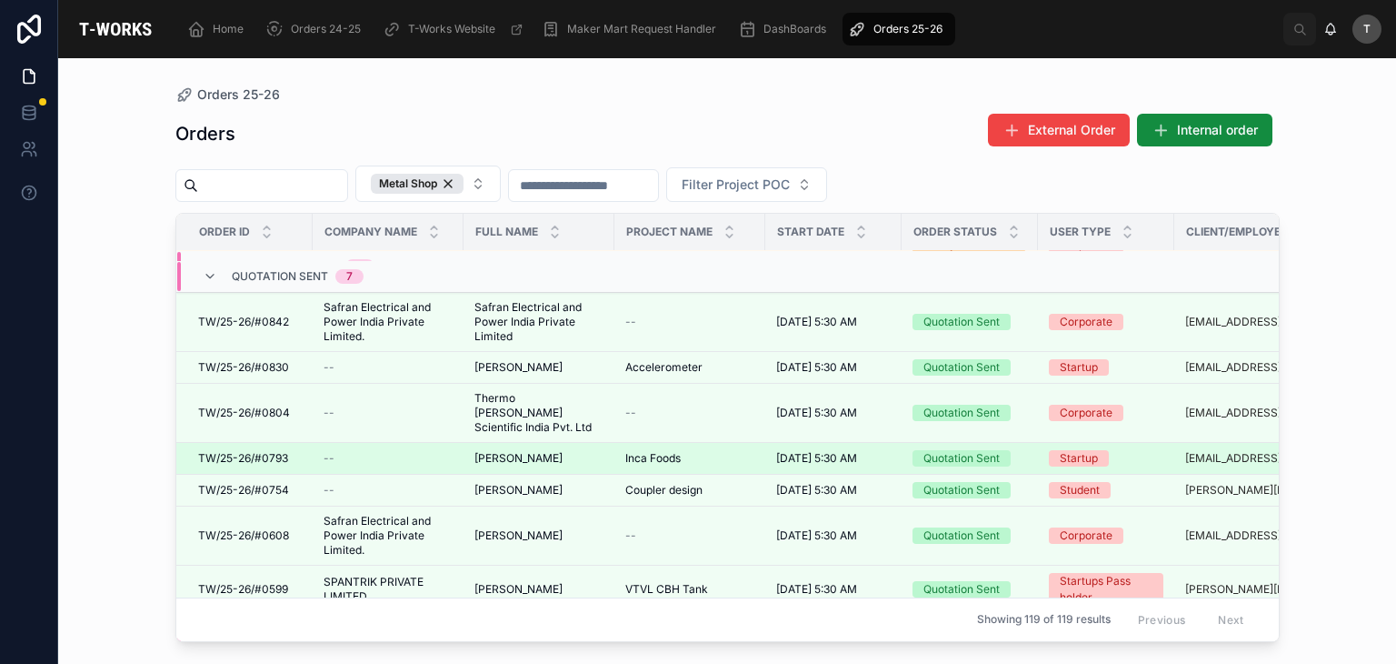
click at [521, 451] on span "[PERSON_NAME]" at bounding box center [518, 458] width 88 height 15
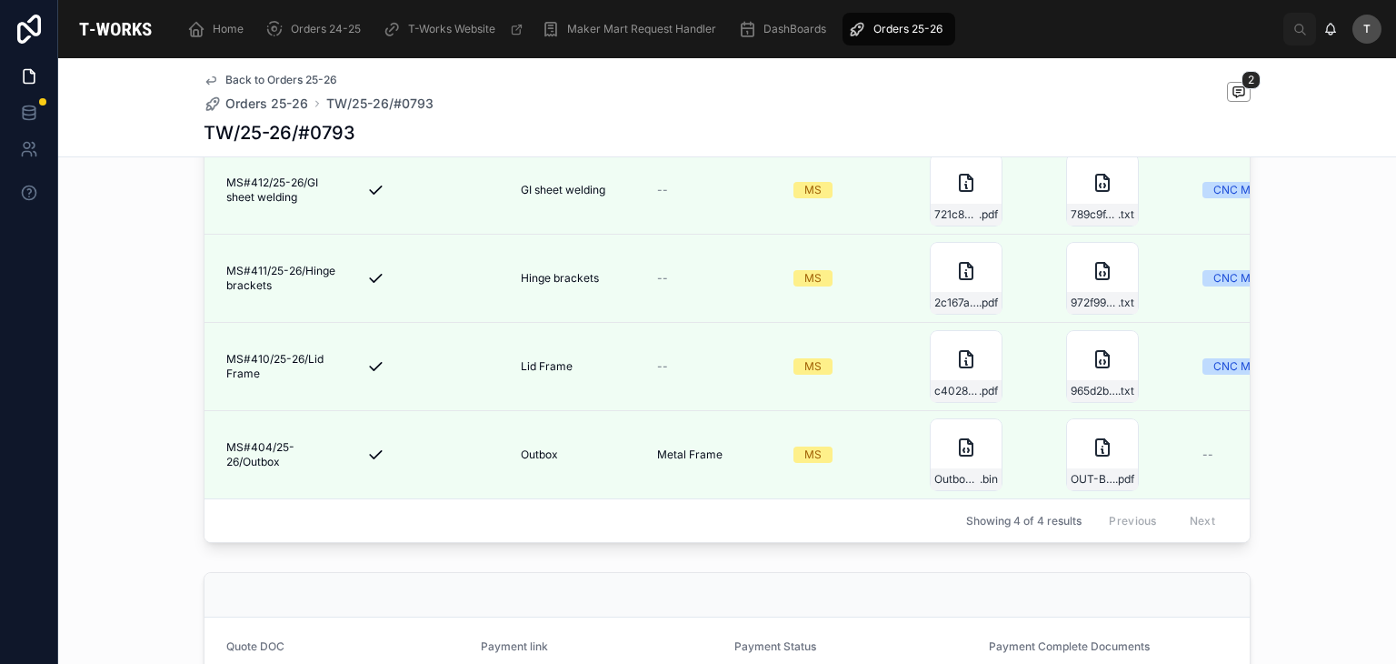
scroll to position [818, 0]
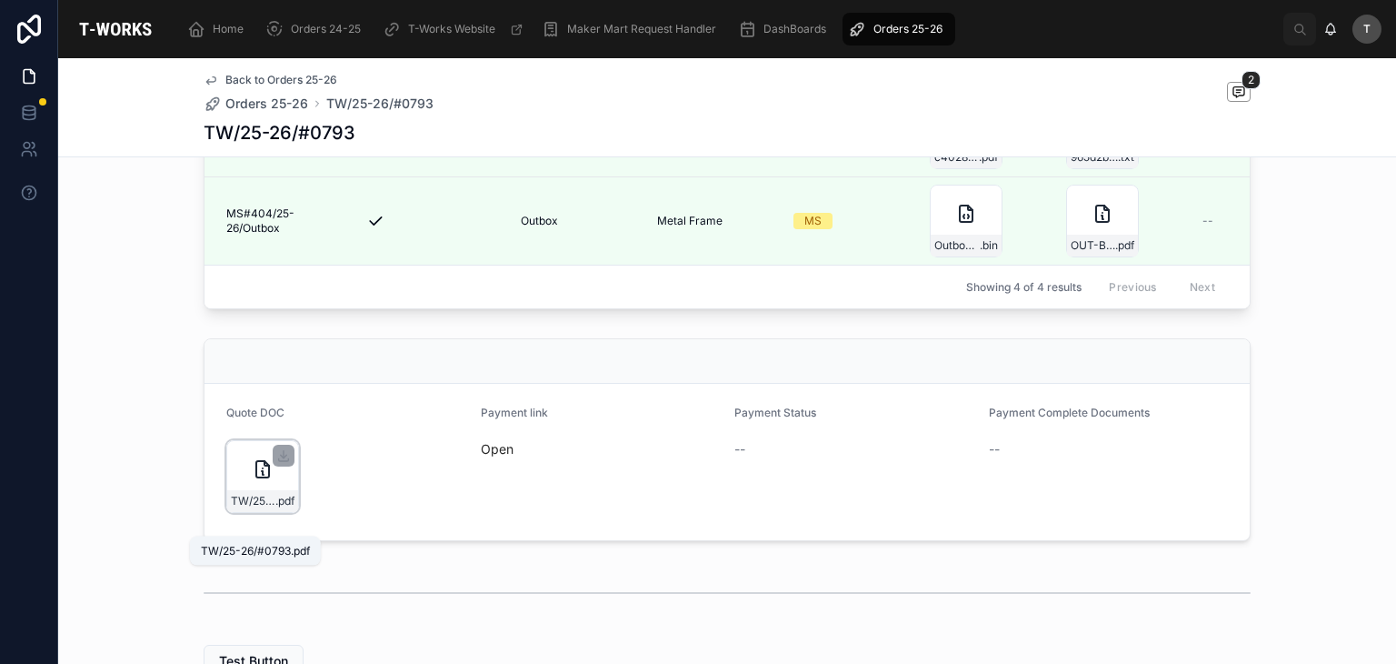
click at [256, 508] on span "TW/25-26/#0793" at bounding box center [253, 501] width 45 height 15
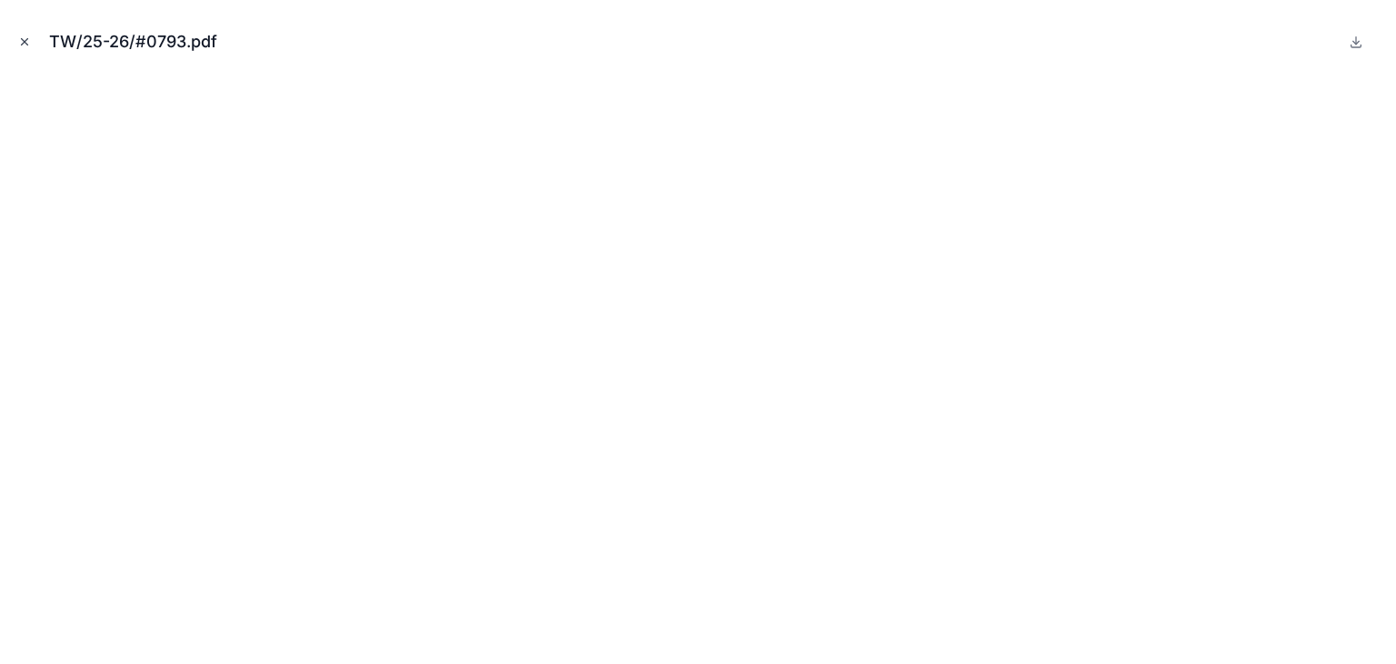
click at [22, 43] on icon "Close modal" at bounding box center [24, 41] width 13 height 13
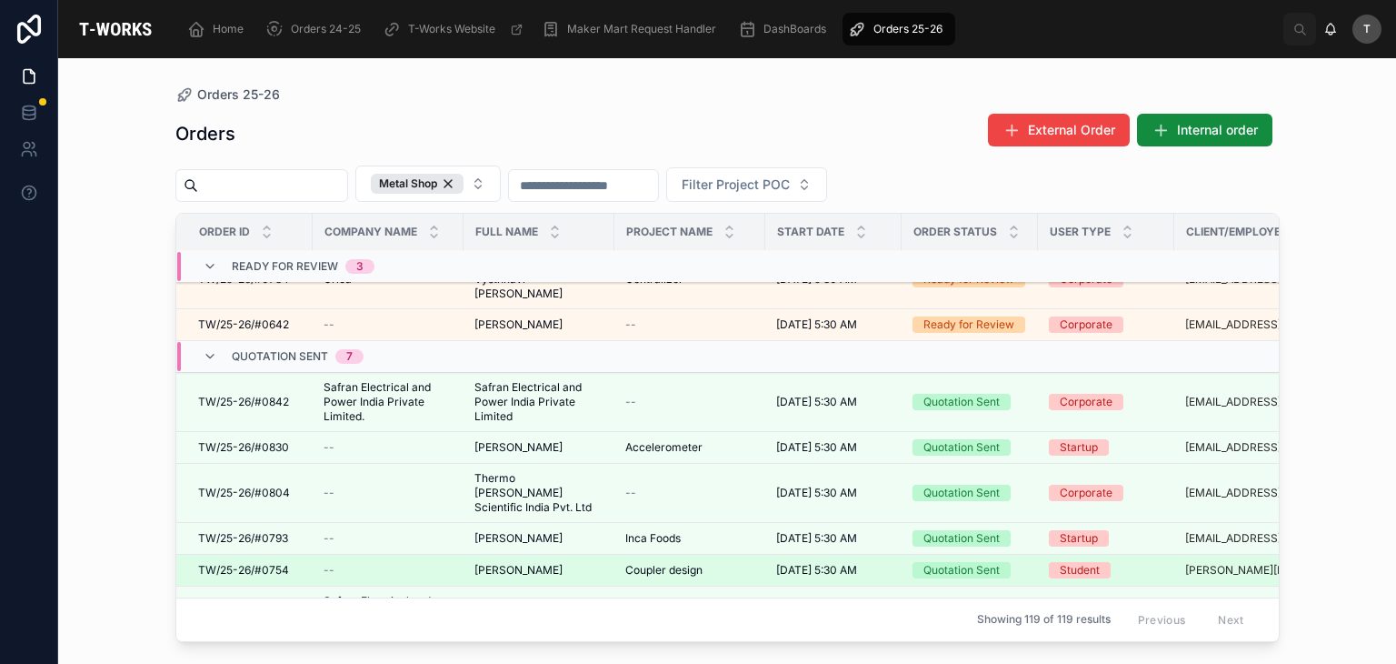
scroll to position [273, 0]
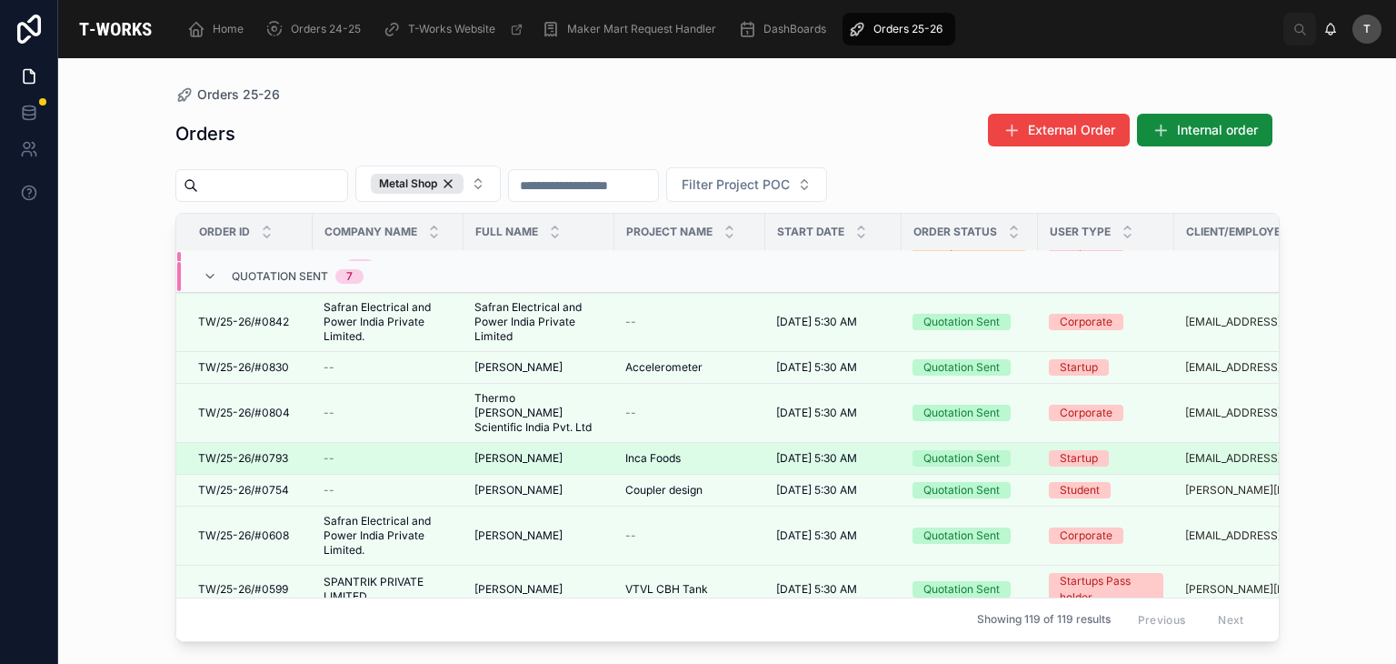
click at [283, 451] on span "TW/25-26/#0793" at bounding box center [243, 458] width 90 height 15
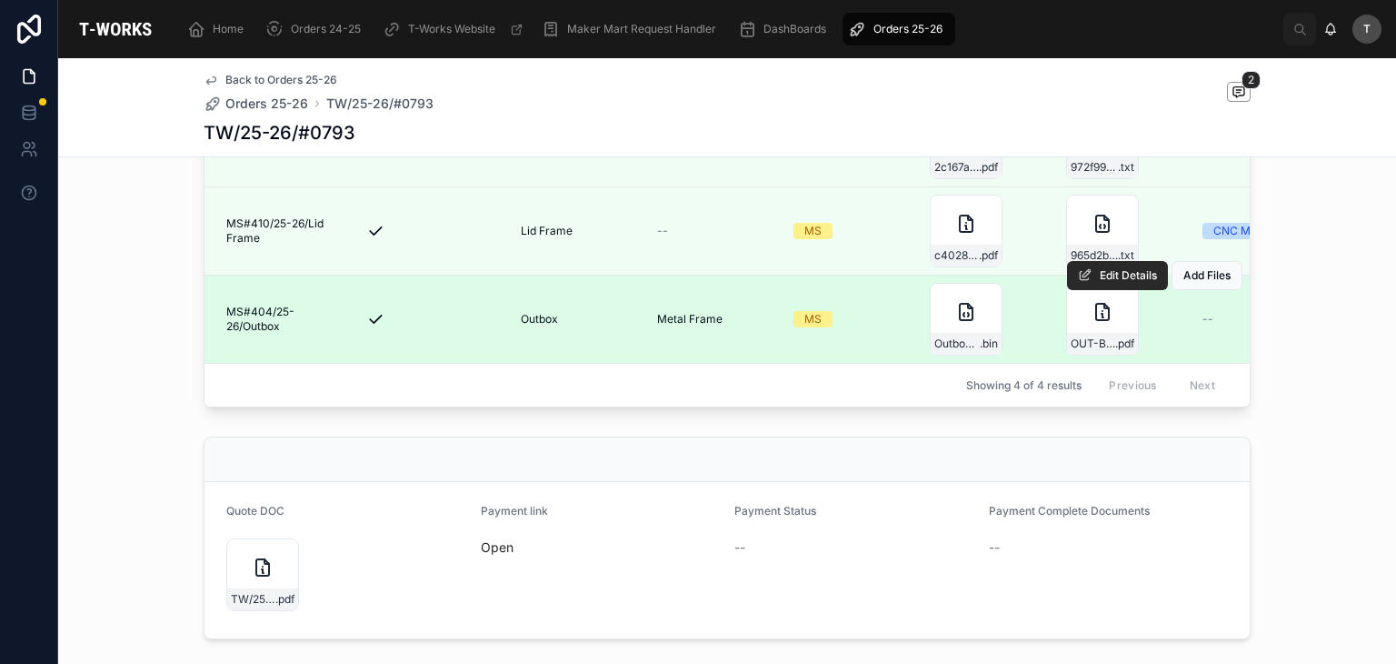
scroll to position [727, 0]
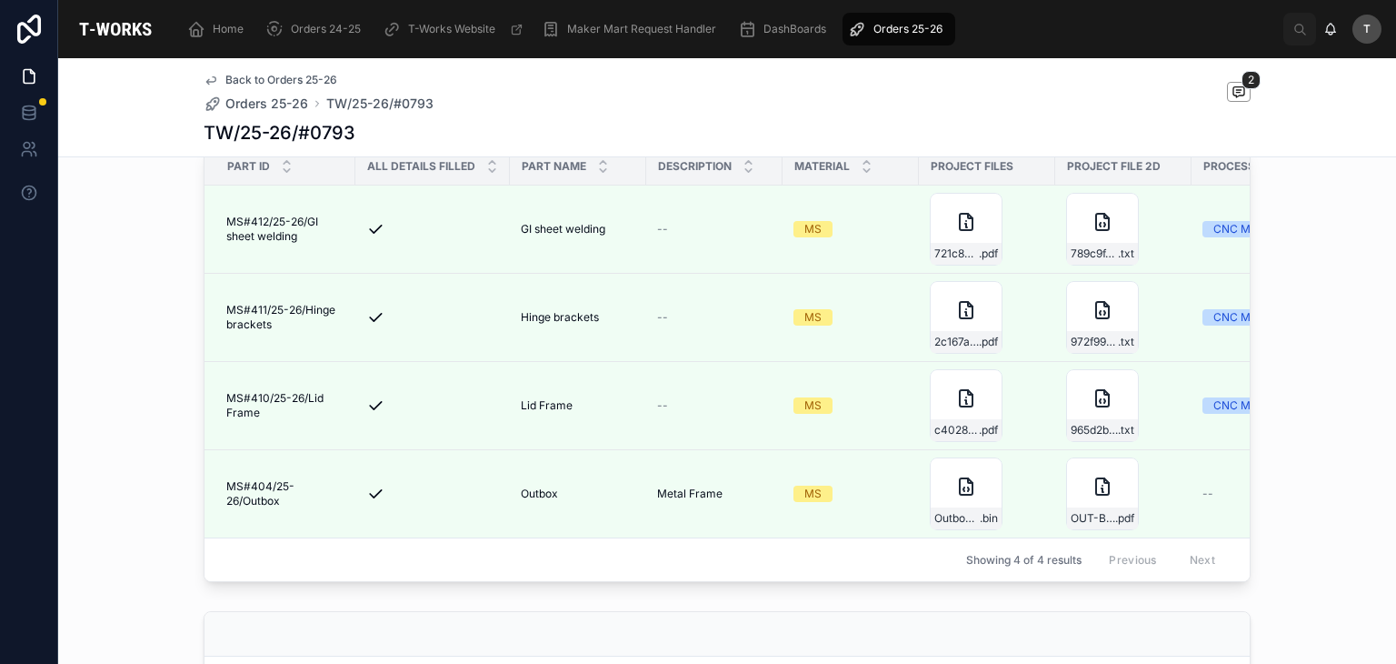
scroll to position [909, 0]
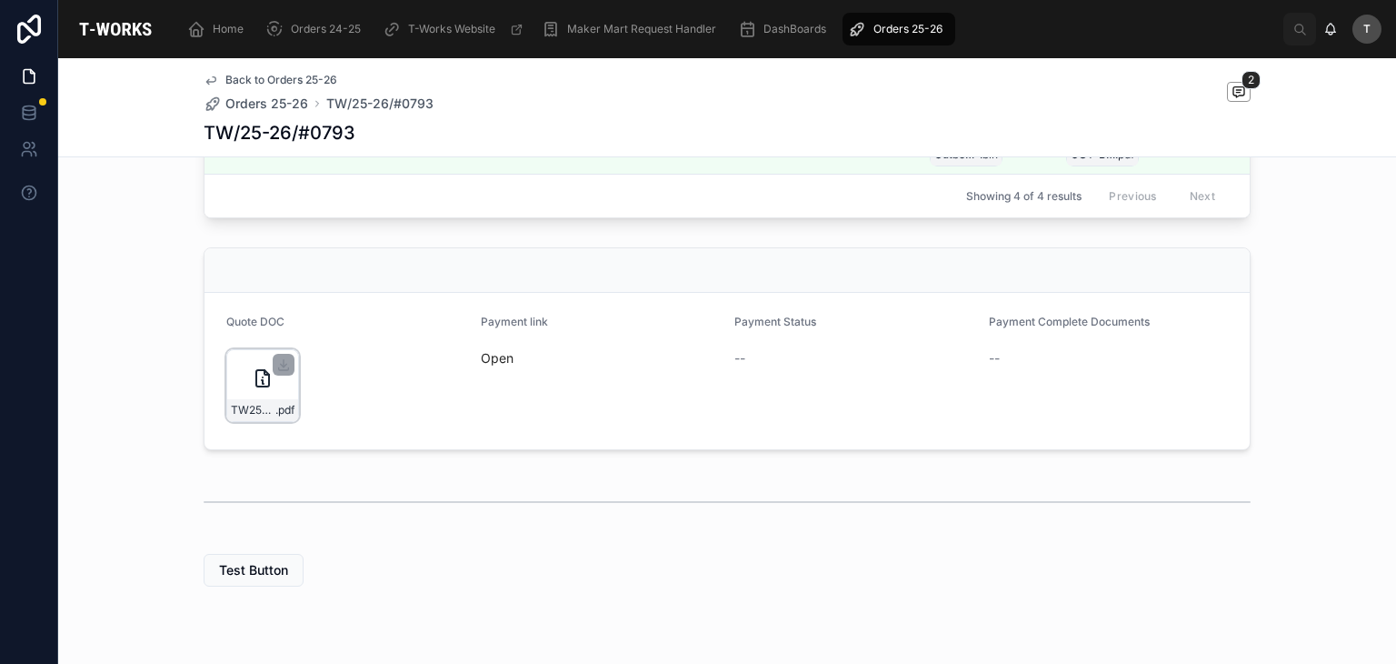
click at [261, 419] on div "TW25-26#0793-(1) .pdf" at bounding box center [262, 385] width 73 height 73
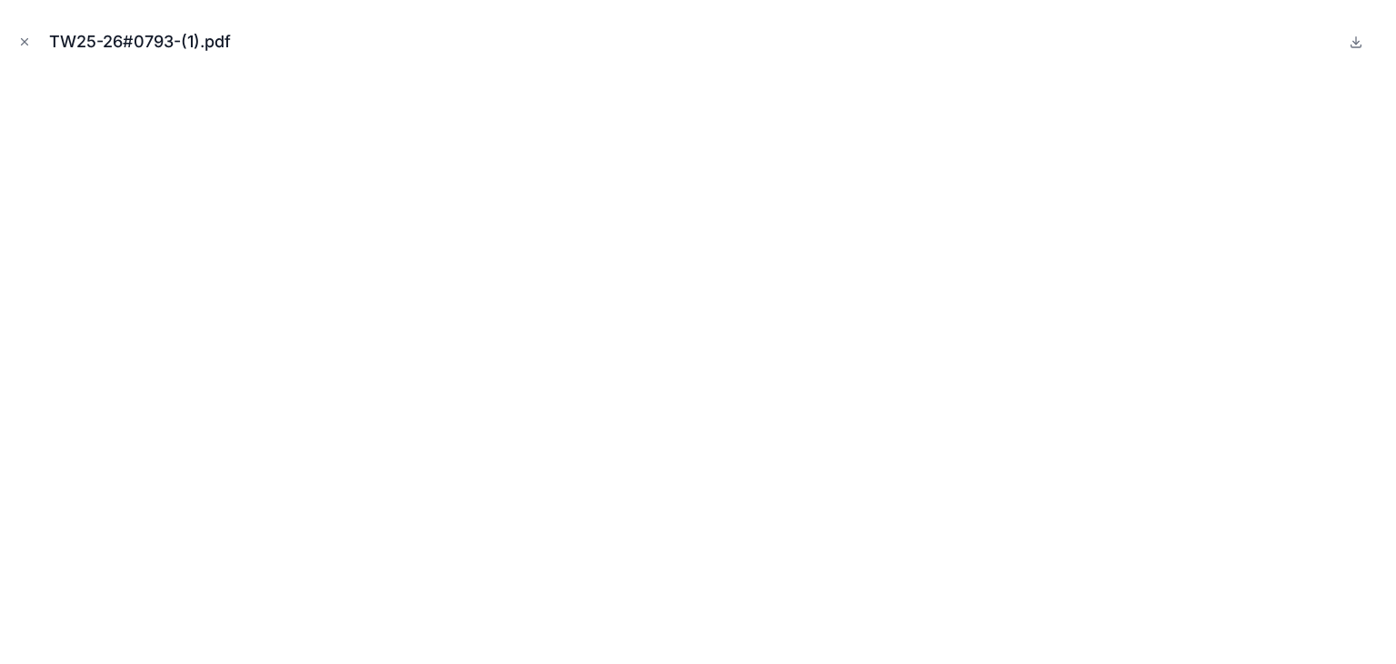
click at [21, 30] on div "TW25-26#0793-(1).pdf" at bounding box center [698, 42] width 1367 height 55
click at [27, 35] on icon "Close modal" at bounding box center [24, 41] width 13 height 13
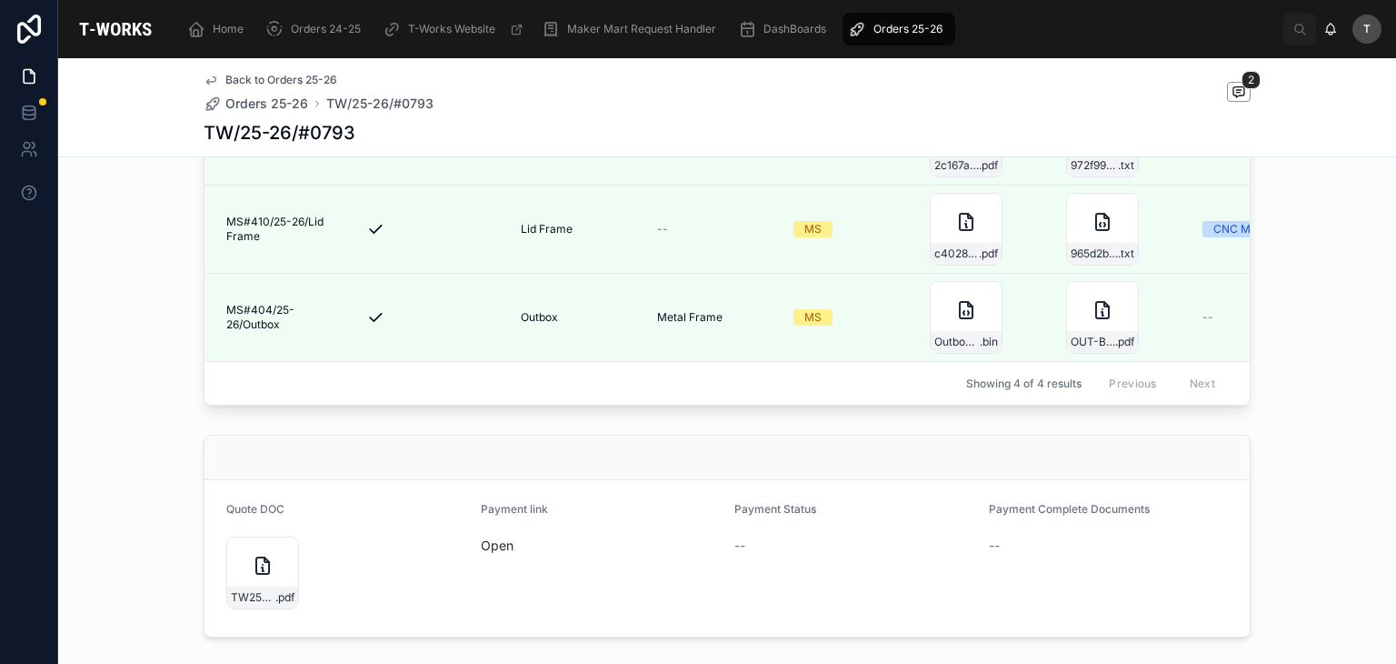
scroll to position [818, 0]
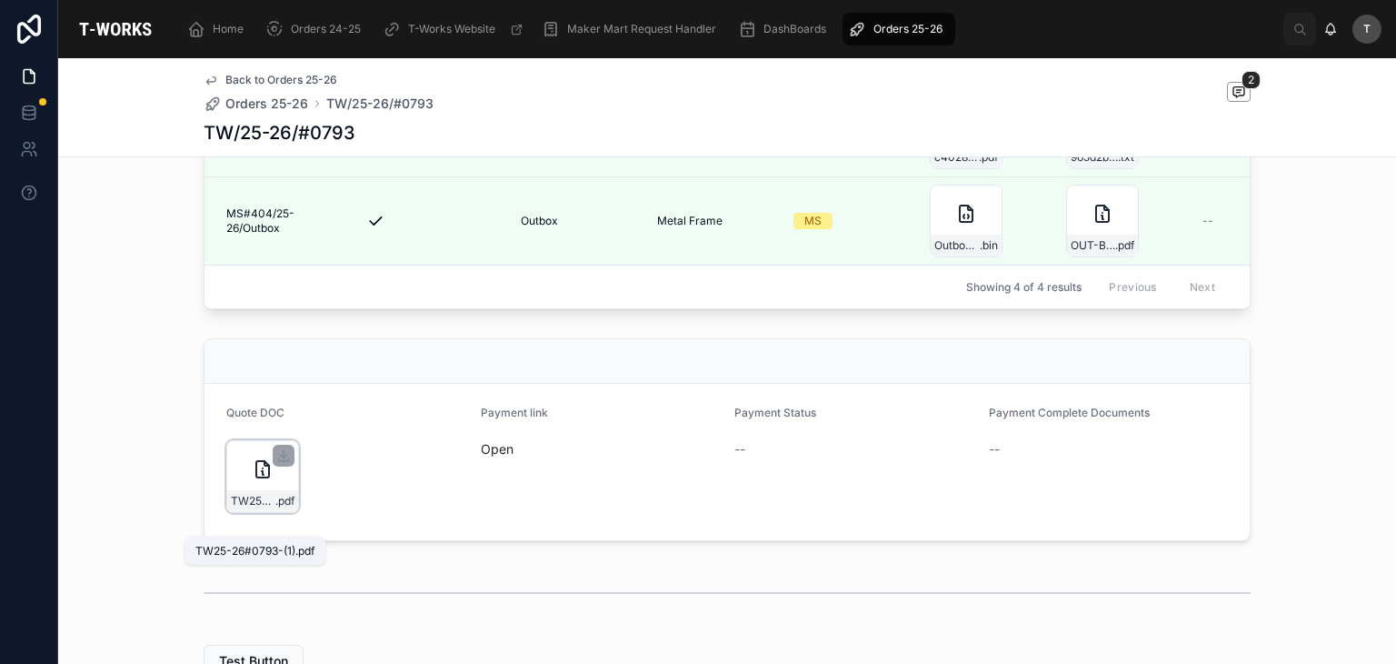
click at [251, 508] on span "TW25-26#0793-(1)" at bounding box center [253, 501] width 45 height 15
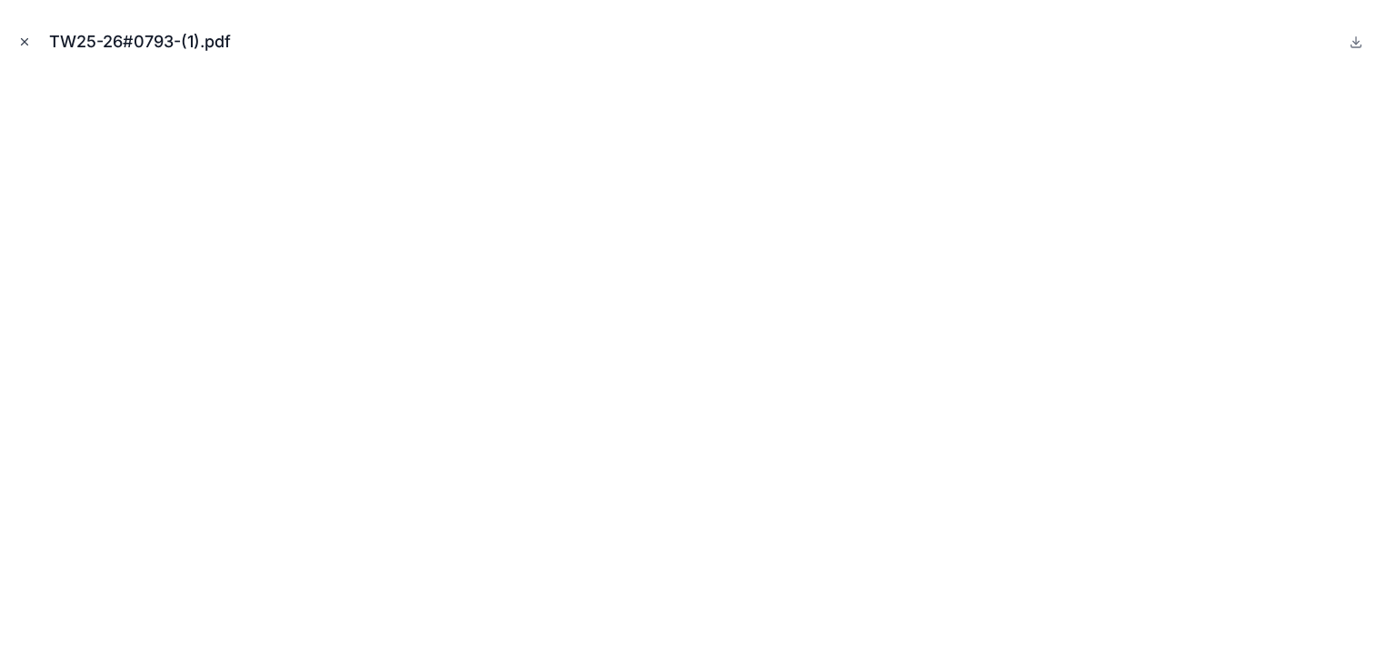
click at [18, 38] on icon "Close modal" at bounding box center [24, 41] width 13 height 13
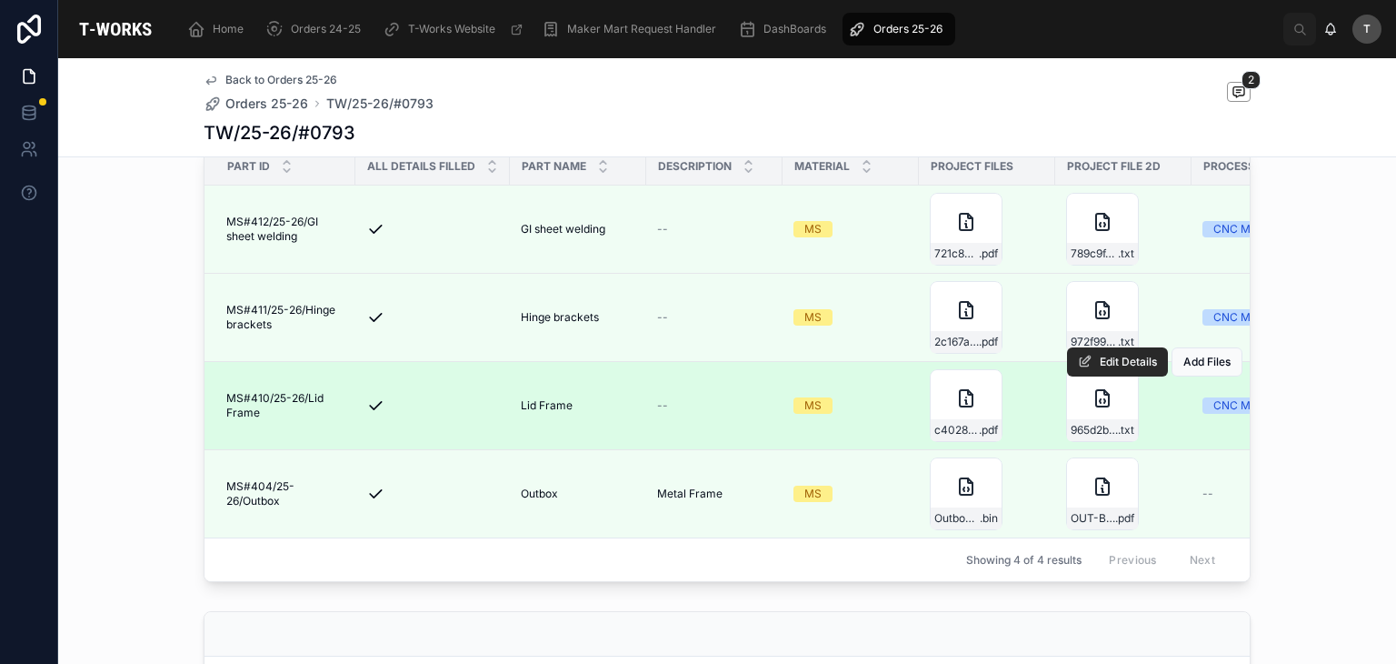
scroll to position [909, 0]
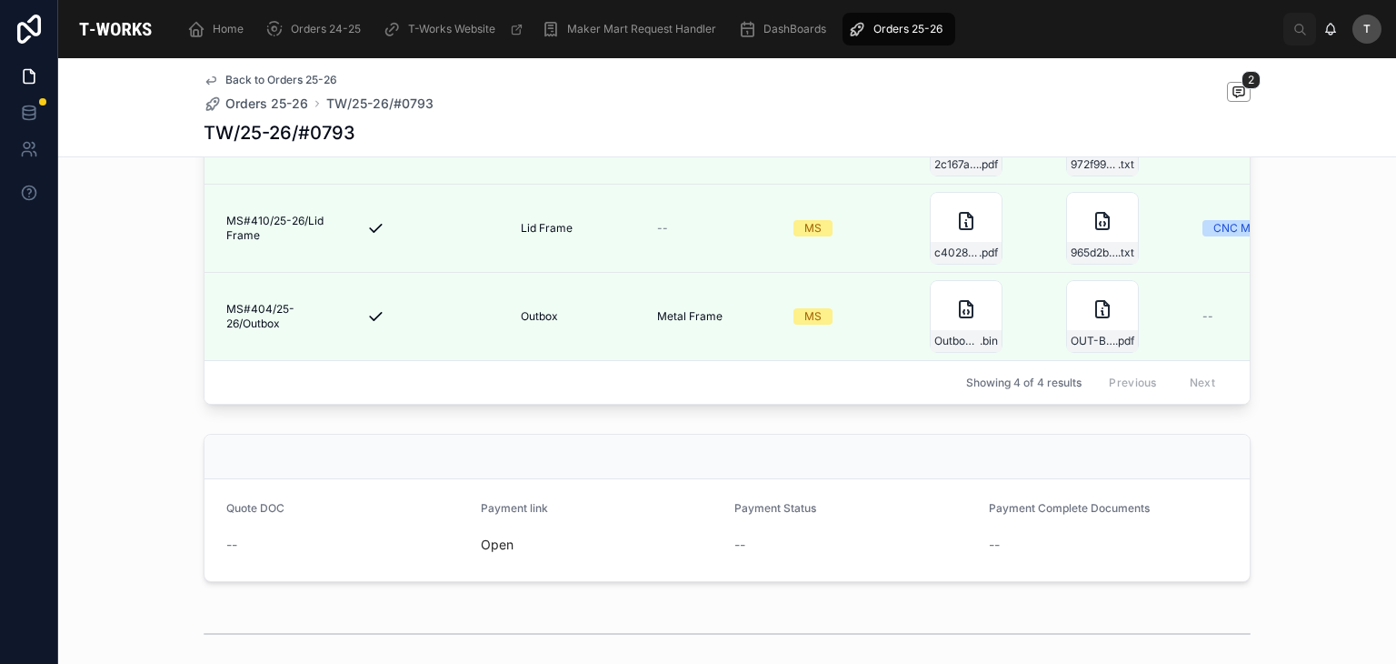
scroll to position [727, 0]
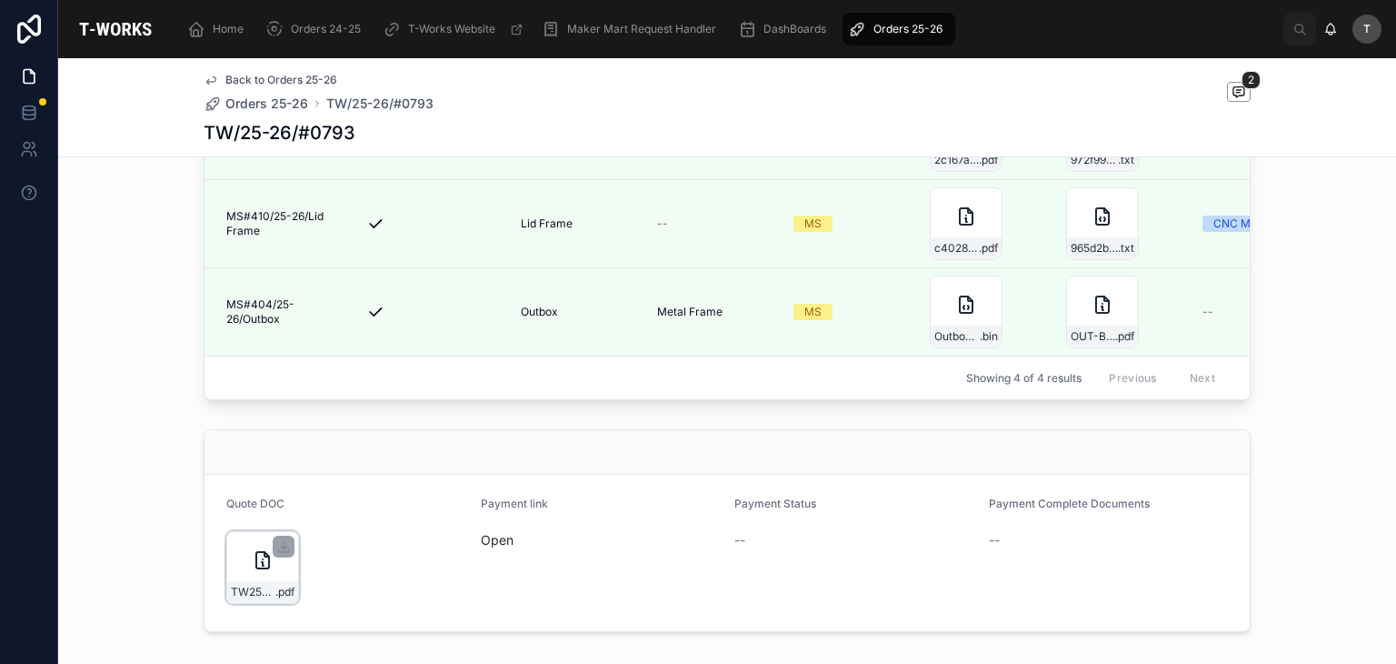
click at [267, 603] on div "TW25-26#0793 .pdf" at bounding box center [262, 592] width 71 height 22
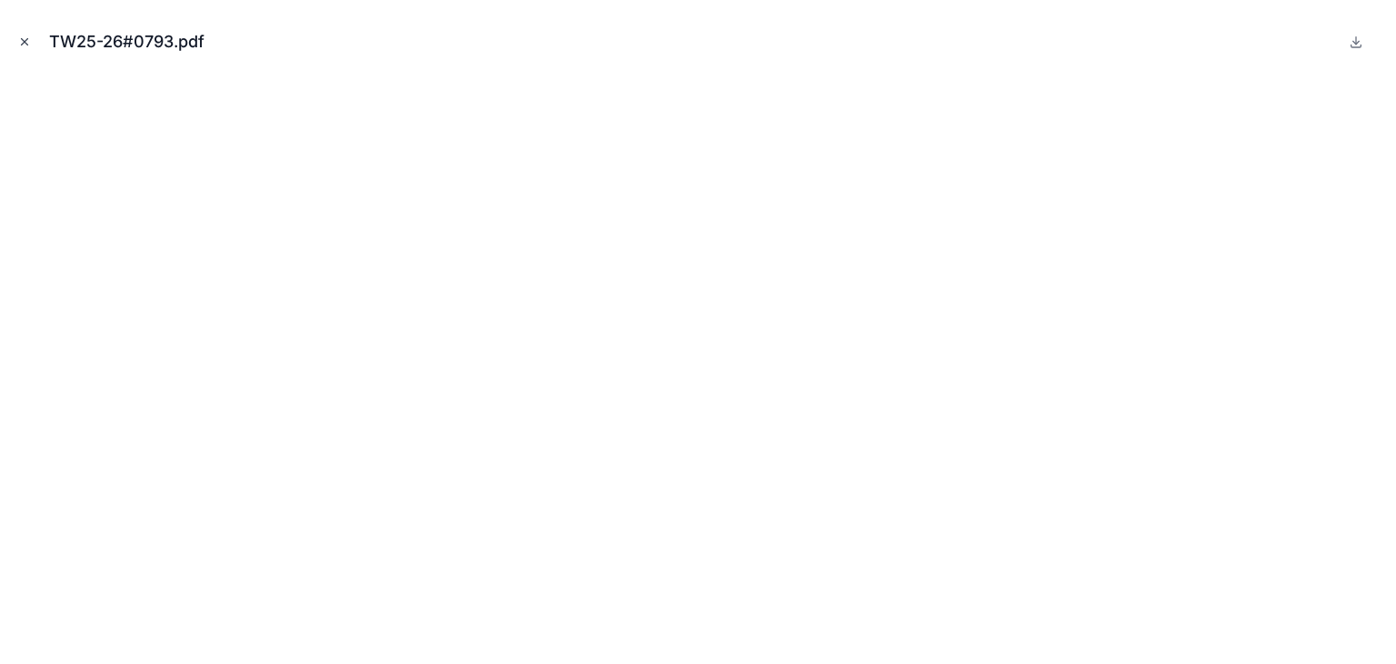
click at [23, 45] on icon "Close modal" at bounding box center [24, 41] width 13 height 13
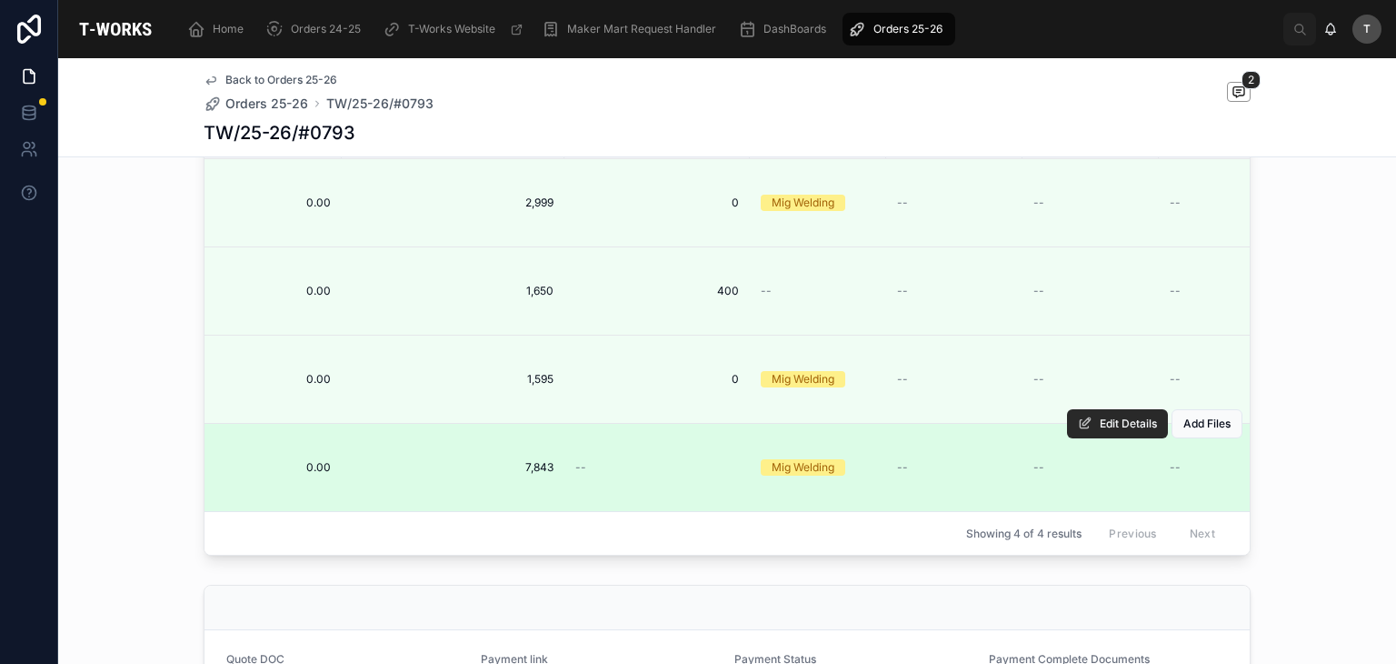
scroll to position [545, 0]
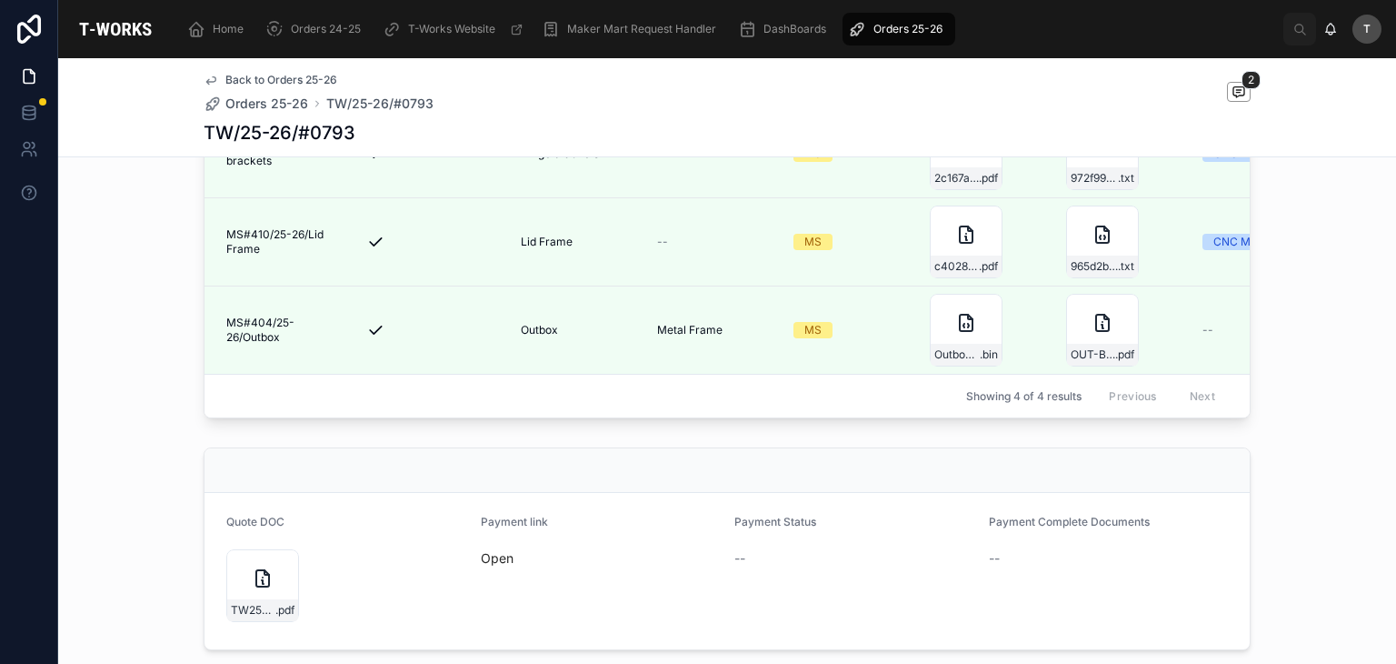
scroll to position [909, 0]
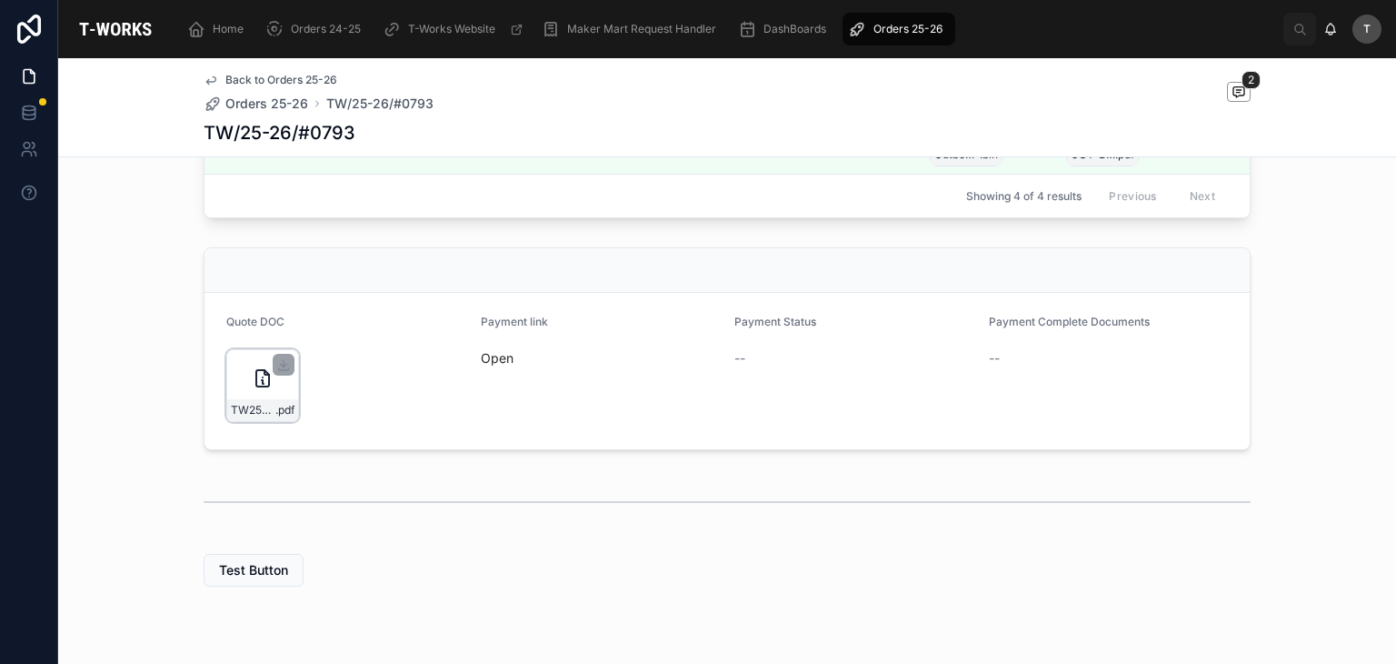
click at [289, 413] on div "TW25-26#0793 .pdf" at bounding box center [262, 385] width 73 height 73
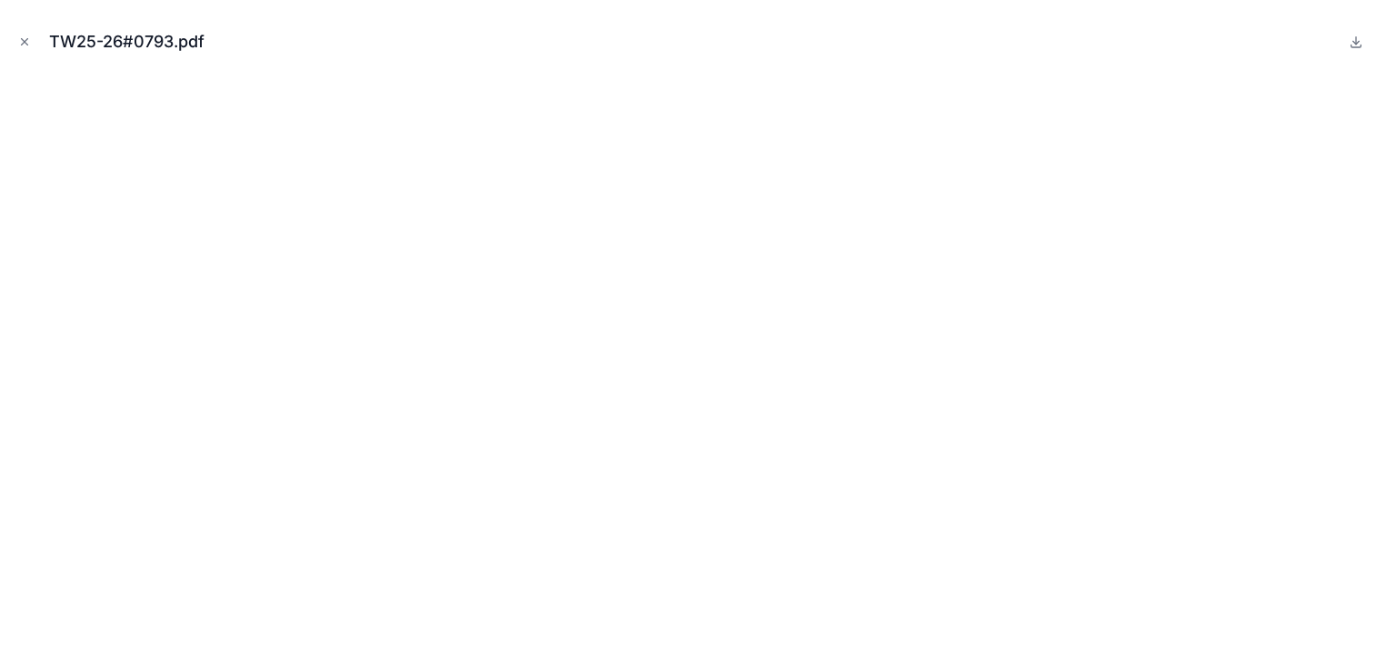
click at [29, 40] on icon "Close modal" at bounding box center [24, 41] width 13 height 13
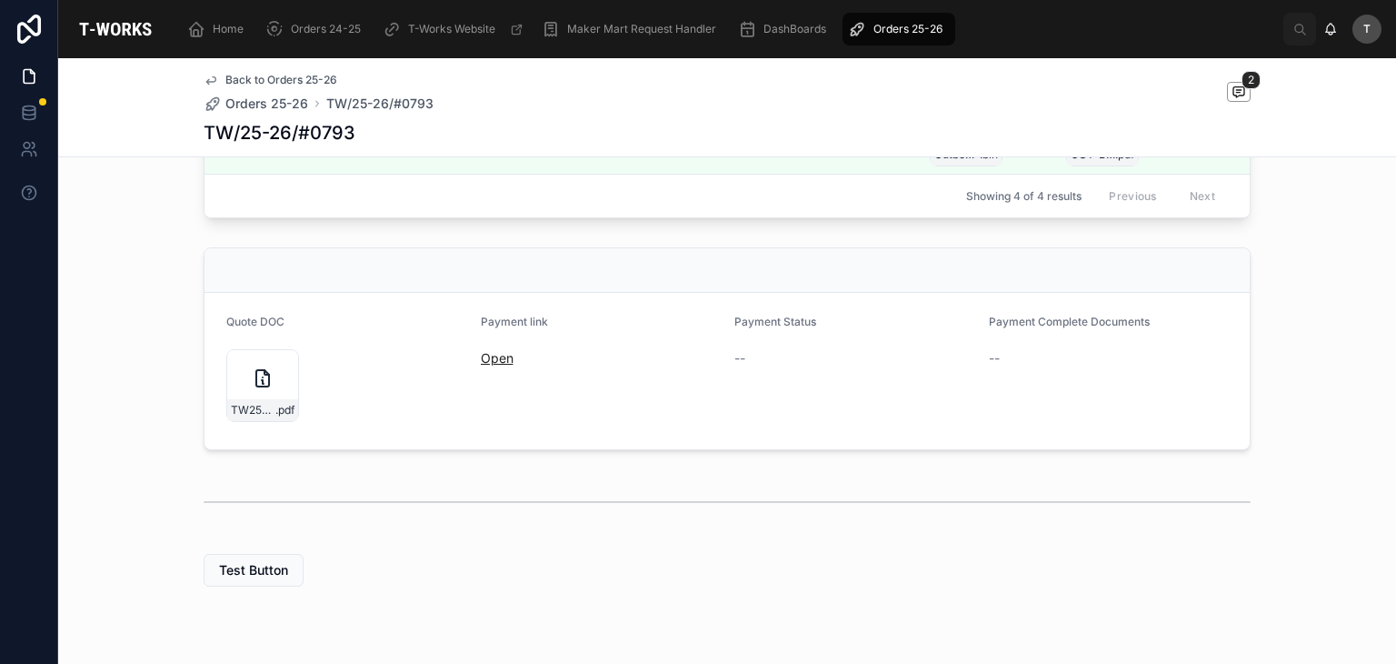
click at [491, 365] on link "Open" at bounding box center [497, 357] width 33 height 15
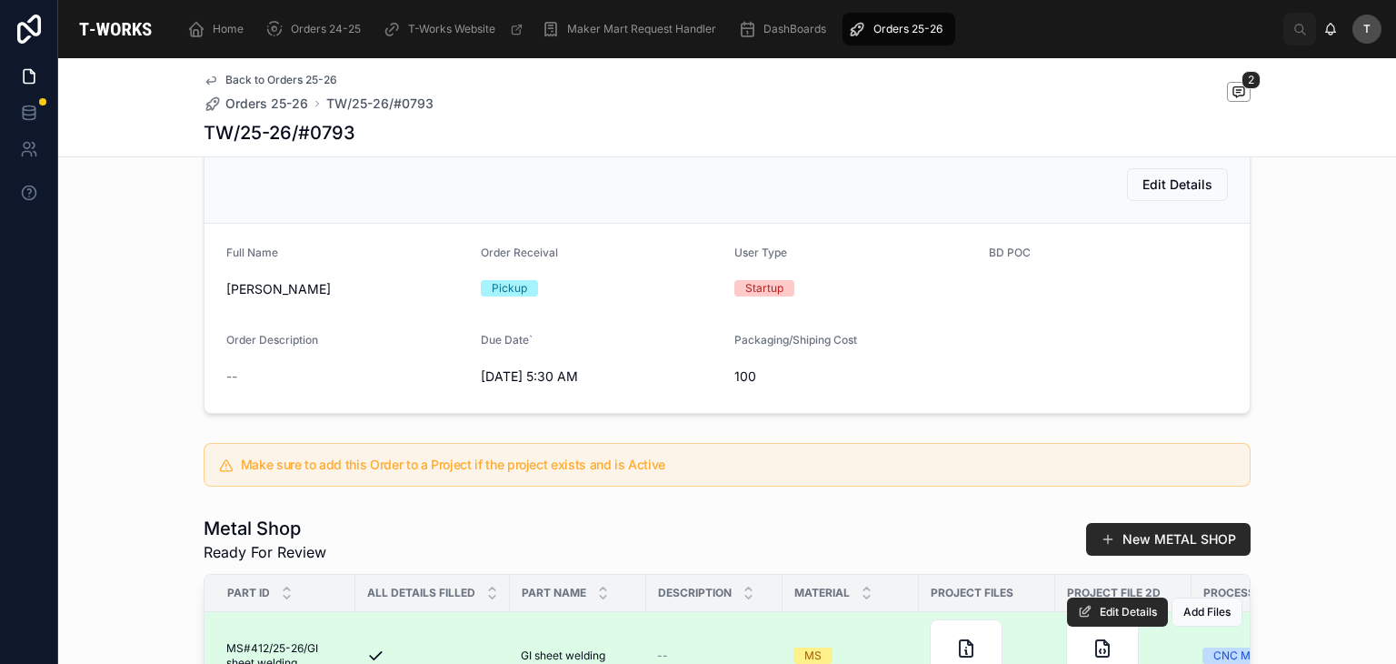
scroll to position [545, 0]
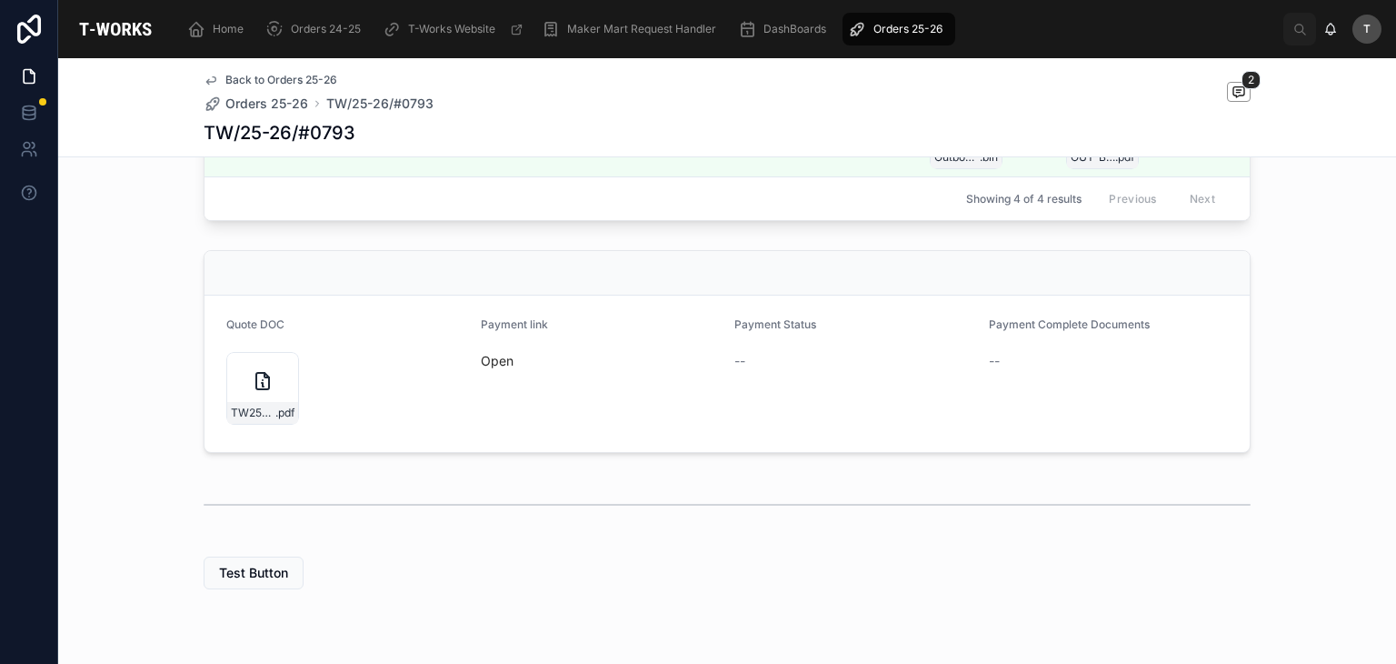
scroll to position [909, 0]
click at [256, 416] on div "TW25-26#0793 .pdf" at bounding box center [262, 385] width 73 height 73
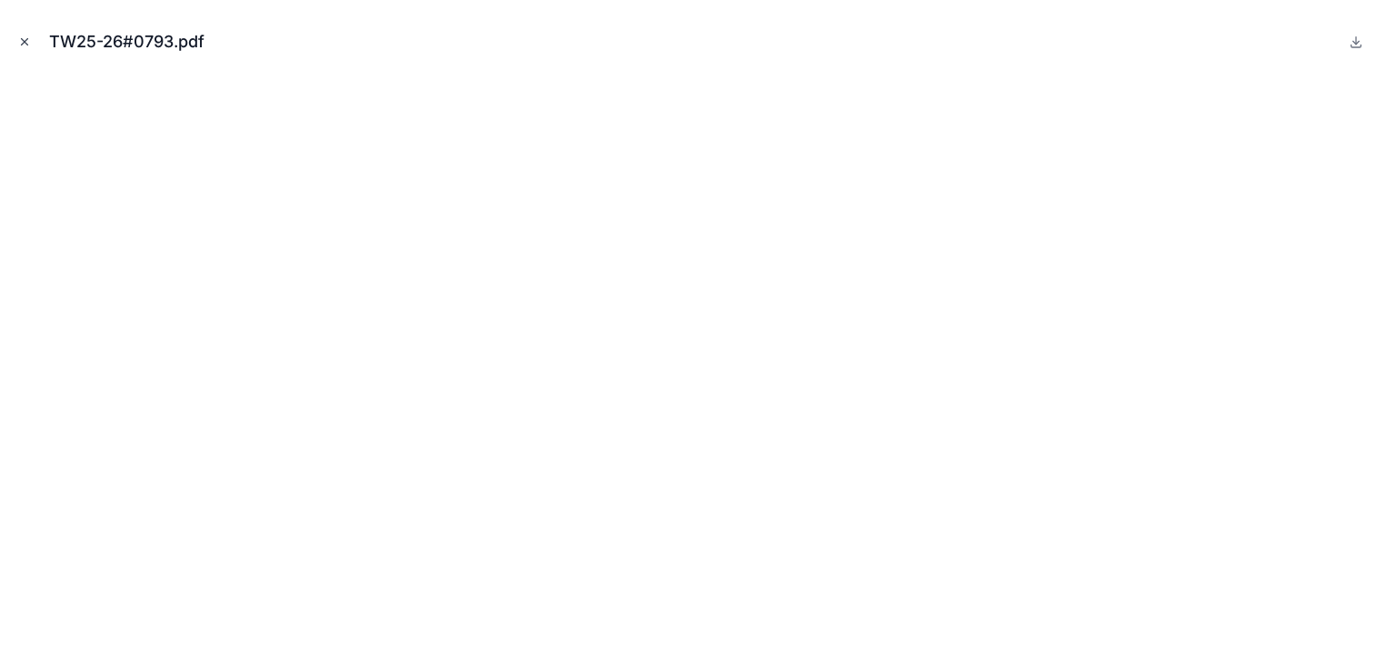
click at [26, 36] on icon "Close modal" at bounding box center [24, 41] width 13 height 13
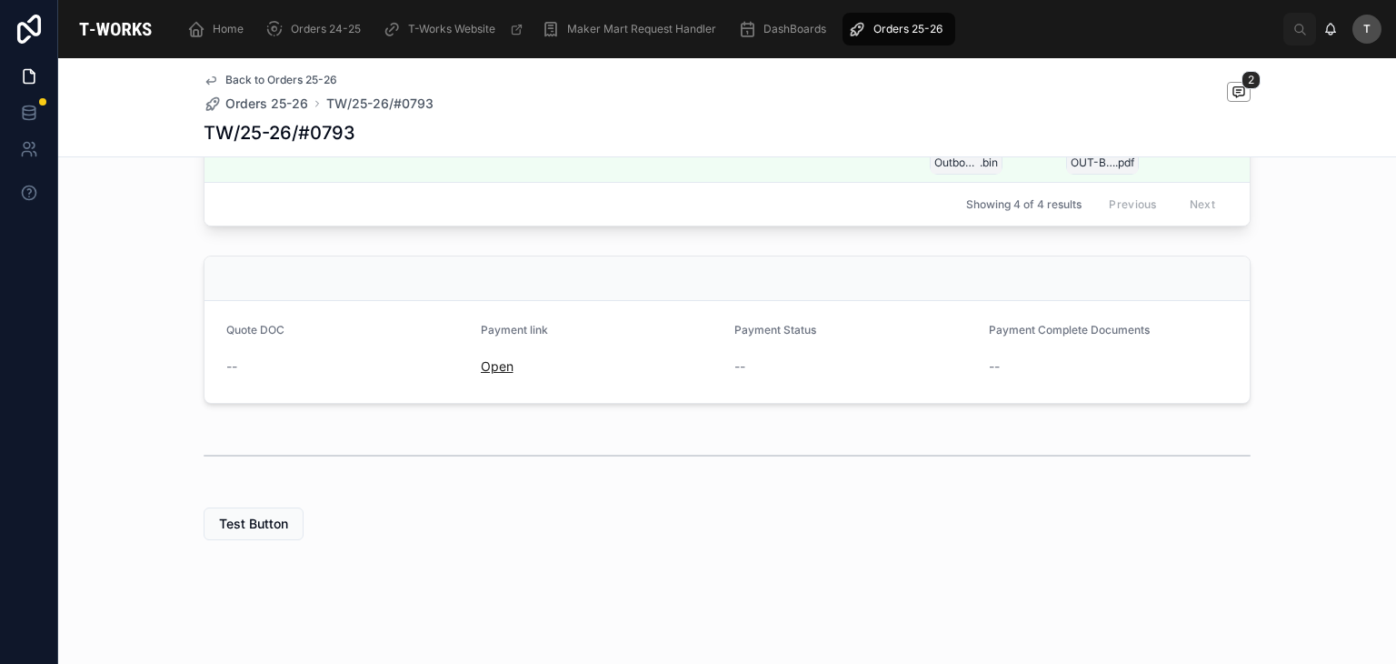
drag, startPoint x: 492, startPoint y: 368, endPoint x: 492, endPoint y: 380, distance: 11.8
click at [492, 380] on div "Open" at bounding box center [601, 366] width 240 height 29
click at [492, 374] on link "Open" at bounding box center [497, 365] width 33 height 15
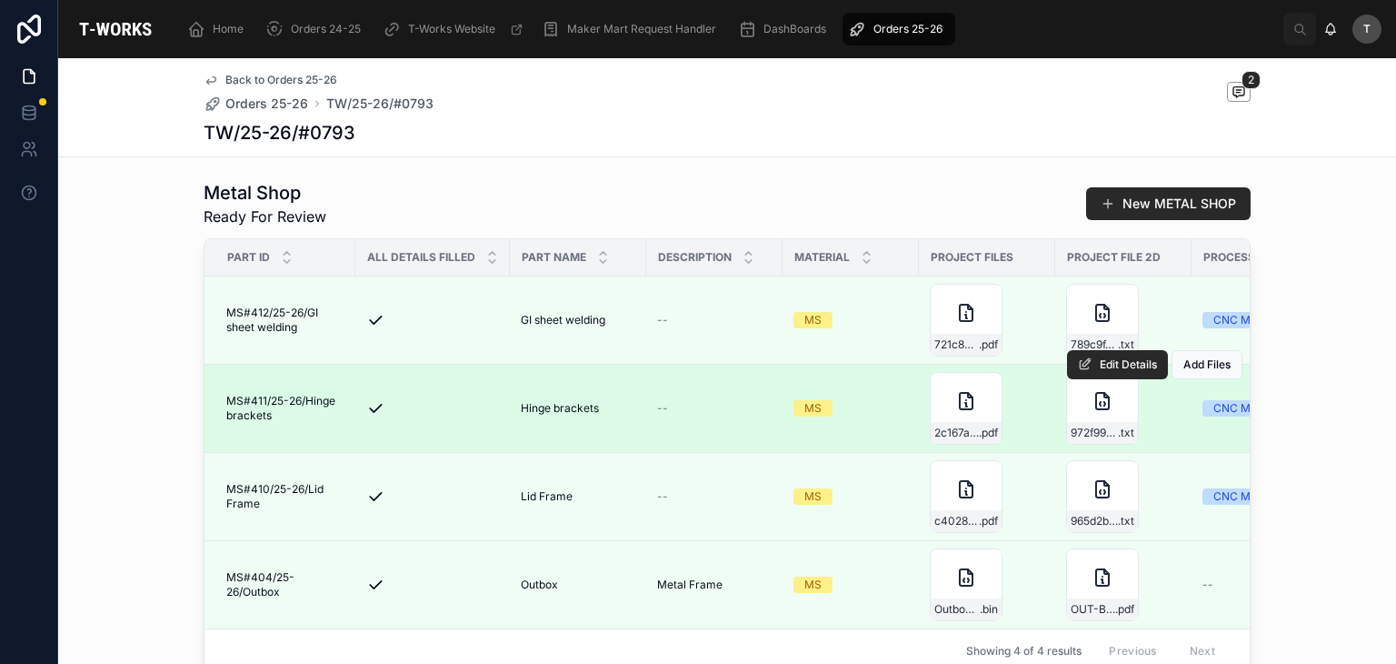
scroll to position [727, 0]
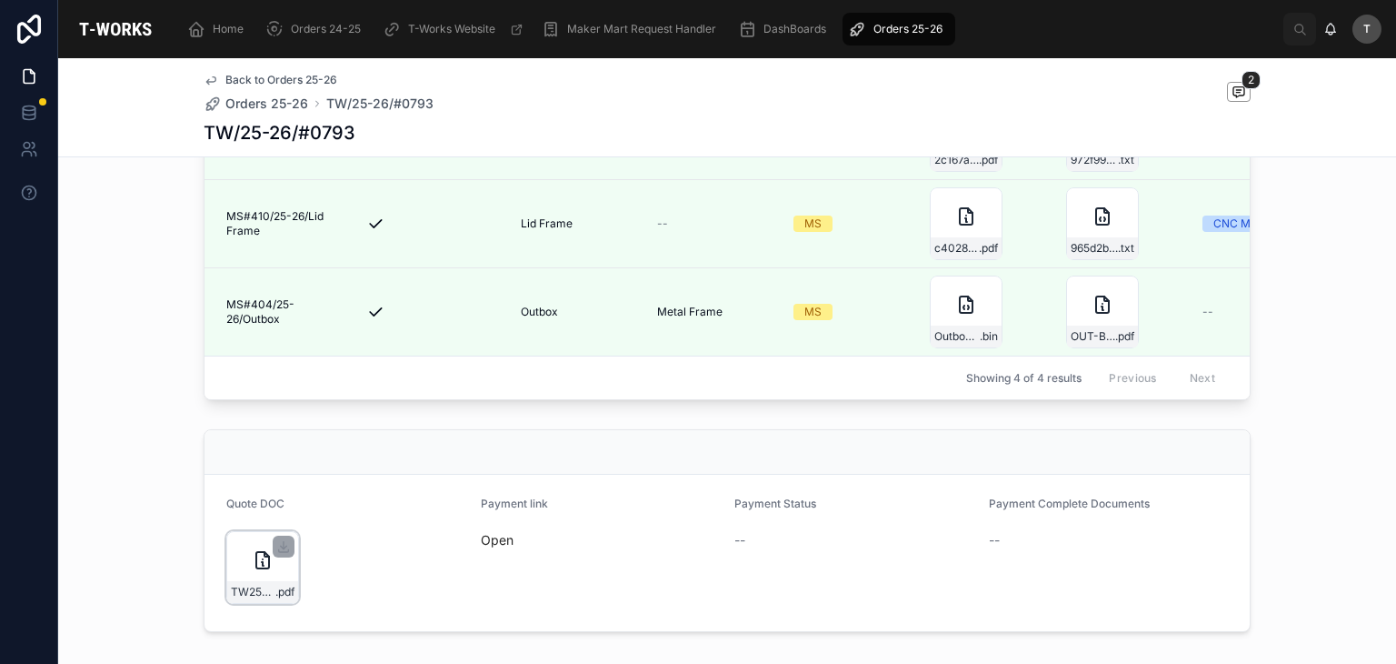
click at [277, 603] on div "TW25-26#0793-(1) .pdf" at bounding box center [262, 592] width 71 height 22
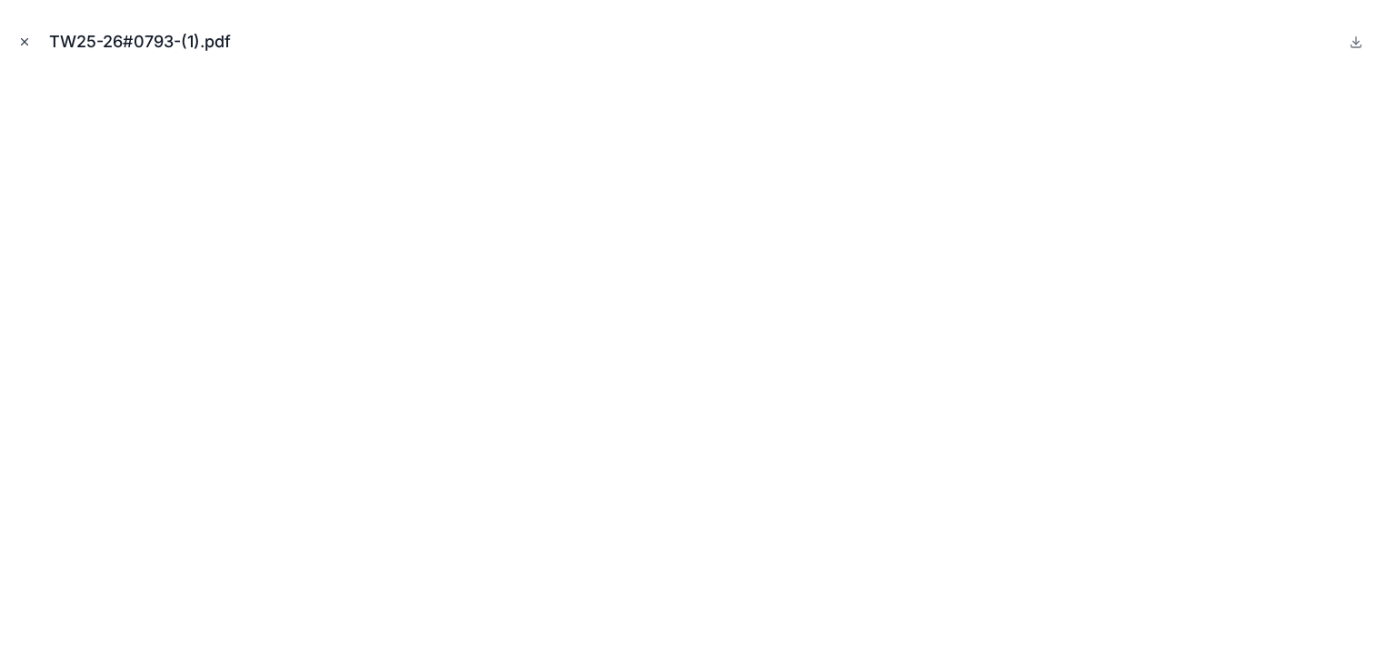
click at [24, 39] on icon "Close modal" at bounding box center [24, 41] width 13 height 13
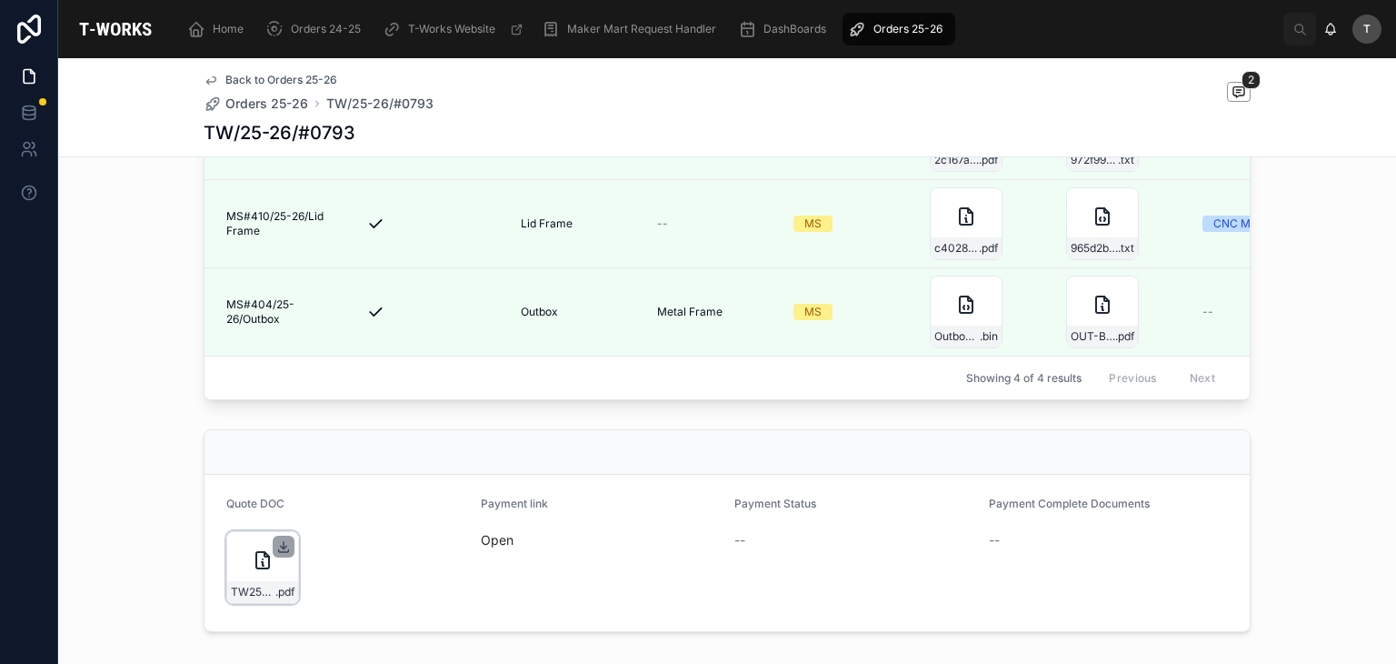
click at [276, 554] on icon at bounding box center [283, 546] width 15 height 15
click at [506, 549] on span "Open" at bounding box center [601, 540] width 240 height 18
click at [505, 549] on span "Open" at bounding box center [601, 540] width 240 height 18
click at [498, 547] on link "Open" at bounding box center [497, 539] width 33 height 15
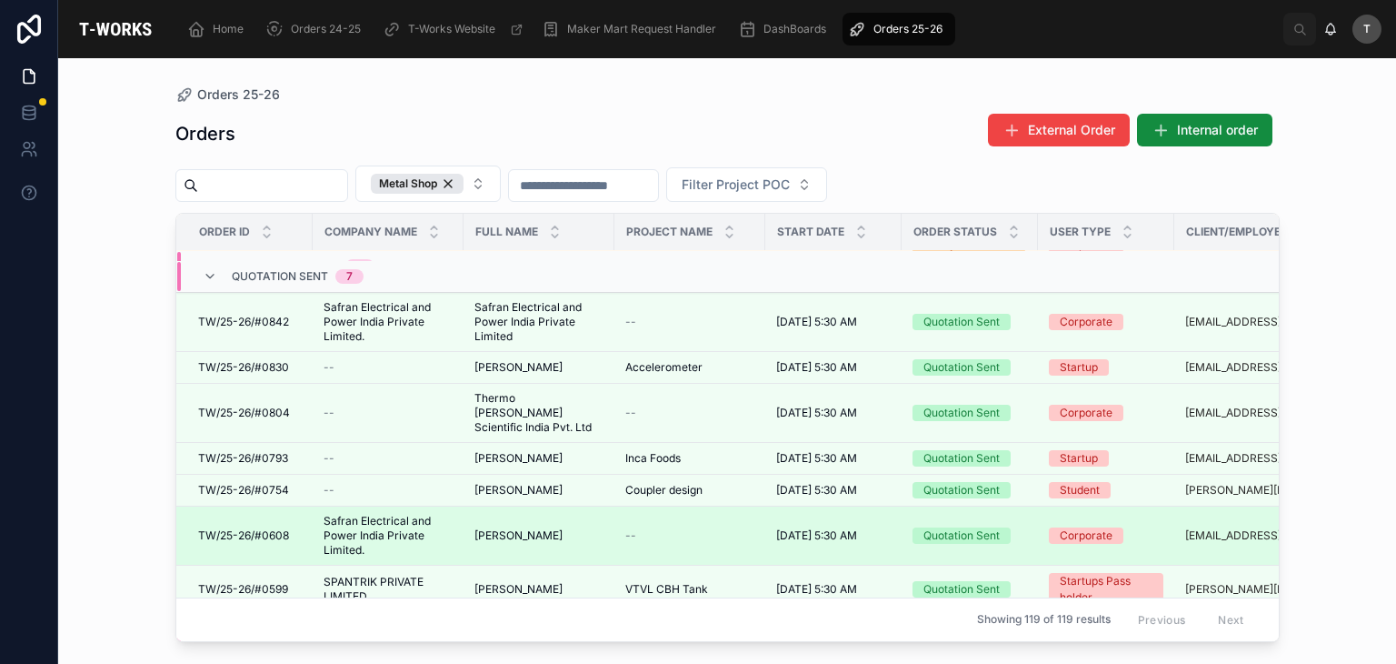
scroll to position [364, 0]
